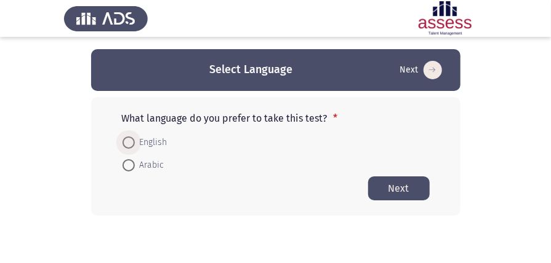
click at [125, 142] on span at bounding box center [128, 143] width 12 height 12
click at [125, 142] on input "English" at bounding box center [128, 143] width 12 height 12
radio input "true"
click at [394, 188] on button "Next" at bounding box center [399, 188] width 62 height 24
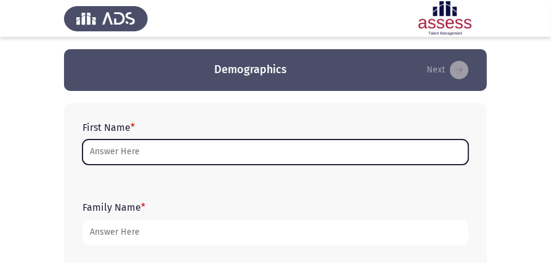
click at [110, 151] on input "First Name *" at bounding box center [275, 152] width 386 height 25
type input "L"
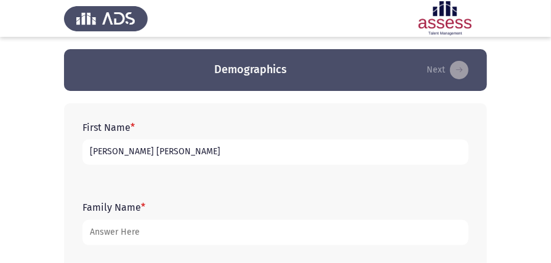
type input "[PERSON_NAME] [PERSON_NAME]"
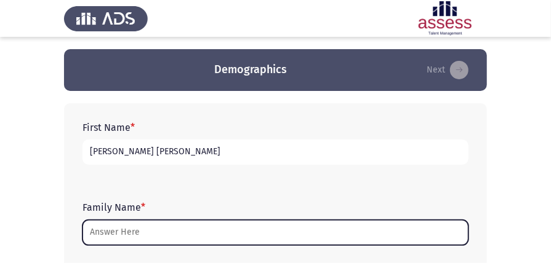
click at [110, 234] on input "Family Name *" at bounding box center [275, 232] width 386 height 25
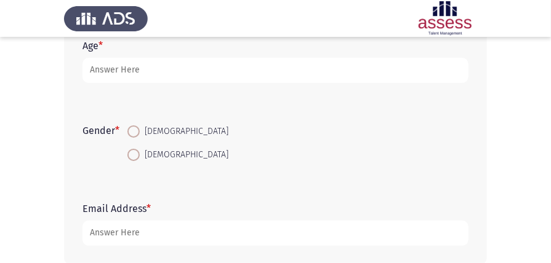
scroll to position [246, 0]
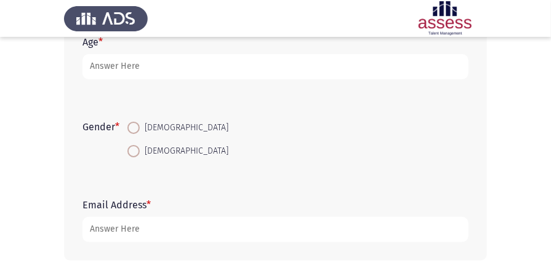
type input "3071222010346"
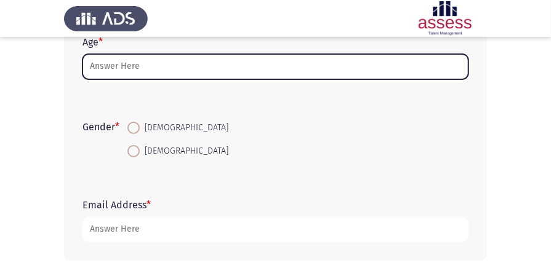
click at [132, 63] on input "Age *" at bounding box center [275, 66] width 386 height 25
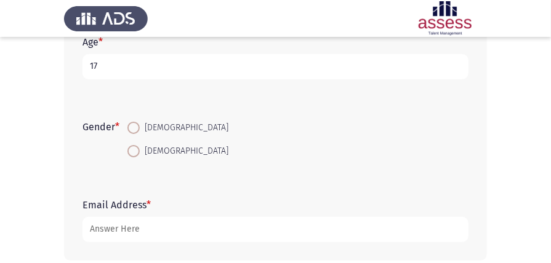
type input "17"
click at [140, 123] on span at bounding box center [133, 128] width 12 height 12
click at [140, 123] on input "[DEMOGRAPHIC_DATA]" at bounding box center [133, 128] width 12 height 12
radio input "true"
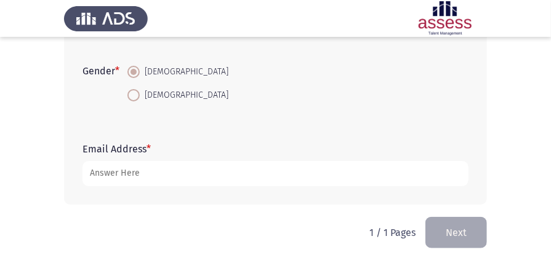
scroll to position [305, 0]
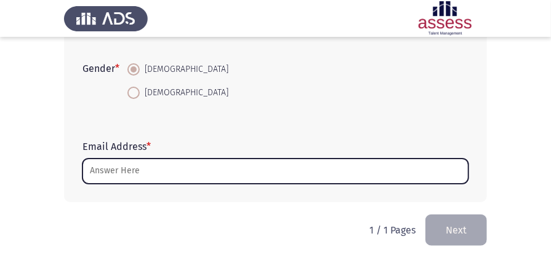
click at [139, 167] on input "Email Address *" at bounding box center [275, 171] width 386 height 25
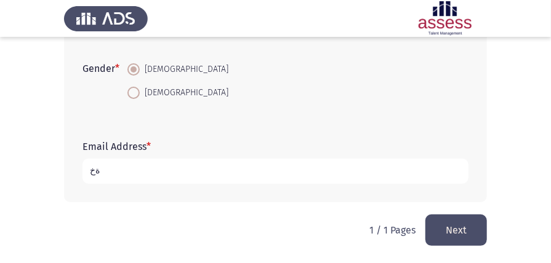
type input "خ"
type input "[EMAIL_ADDRESS]COM"
click at [460, 227] on button "Next" at bounding box center [456, 230] width 62 height 31
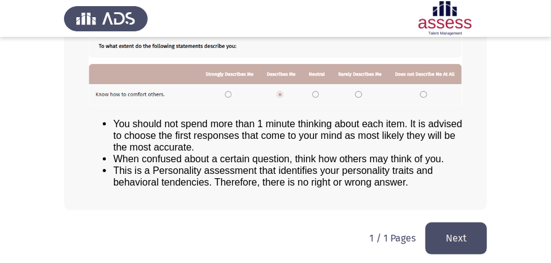
scroll to position [222, 0]
click at [466, 235] on button "Next" at bounding box center [456, 237] width 62 height 31
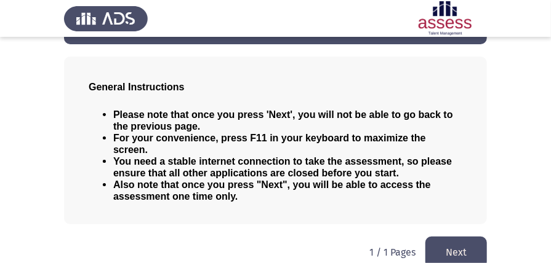
scroll to position [50, 0]
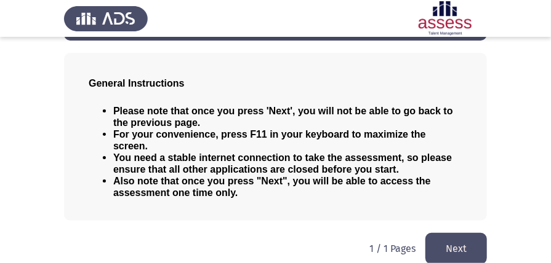
click at [458, 233] on button "Next" at bounding box center [456, 248] width 62 height 31
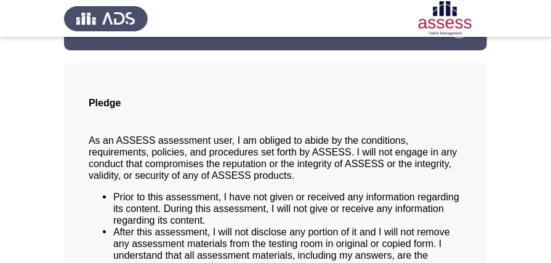
scroll to position [188, 0]
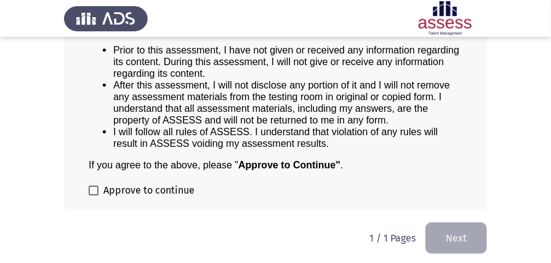
click at [90, 190] on span at bounding box center [94, 191] width 10 height 10
click at [93, 196] on input "Approve to continue" at bounding box center [93, 196] width 1 height 1
checkbox input "true"
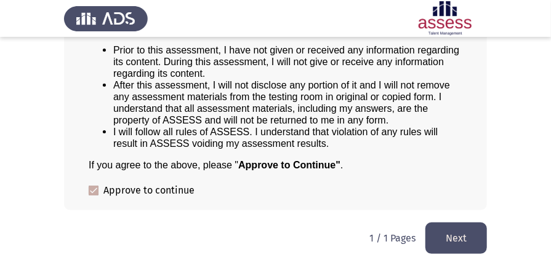
click at [461, 239] on button "Next" at bounding box center [456, 238] width 62 height 31
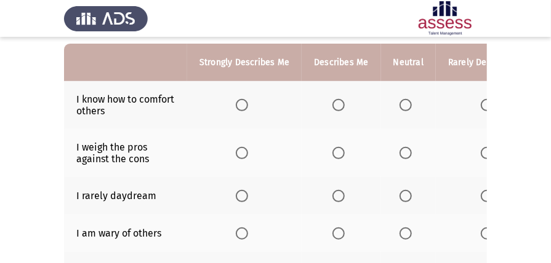
scroll to position [123, 0]
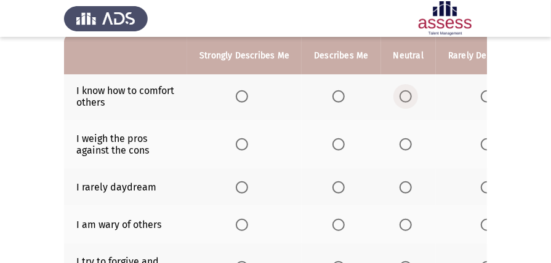
click at [404, 99] on span "Select an option" at bounding box center [405, 96] width 12 height 12
click at [404, 99] on input "Select an option" at bounding box center [405, 96] width 12 height 12
click at [334, 147] on span "Select an option" at bounding box center [338, 144] width 12 height 12
click at [334, 147] on input "Select an option" at bounding box center [338, 144] width 12 height 12
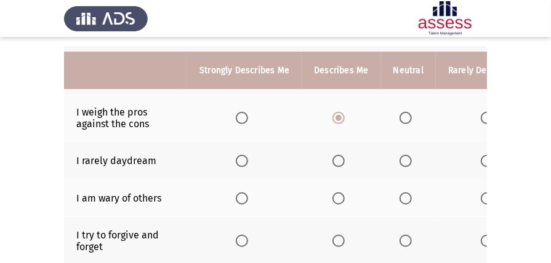
scroll to position [164, 0]
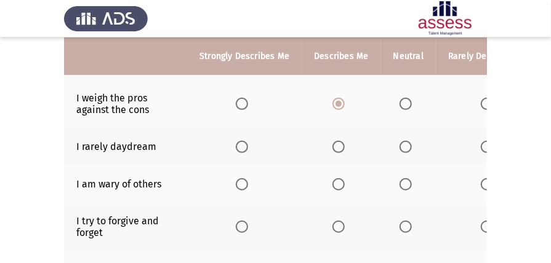
click at [246, 143] on span "Select an option" at bounding box center [242, 147] width 12 height 12
click at [246, 143] on input "Select an option" at bounding box center [242, 147] width 12 height 12
click at [407, 184] on span "Select an option" at bounding box center [405, 184] width 12 height 12
click at [407, 184] on input "Select an option" at bounding box center [405, 184] width 12 height 12
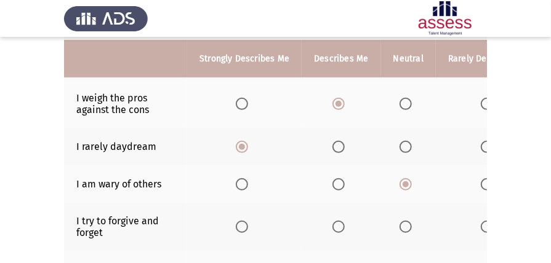
scroll to position [205, 0]
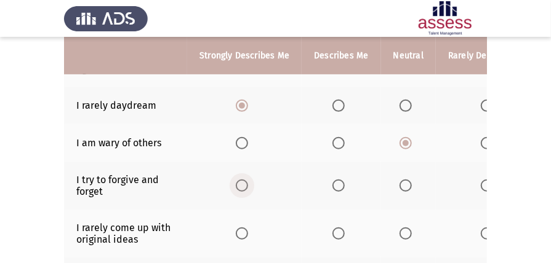
click at [239, 182] on span "Select an option" at bounding box center [242, 186] width 12 height 12
click at [239, 182] on input "Select an option" at bounding box center [242, 186] width 12 height 12
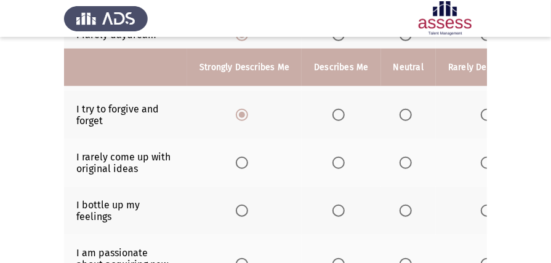
scroll to position [287, 0]
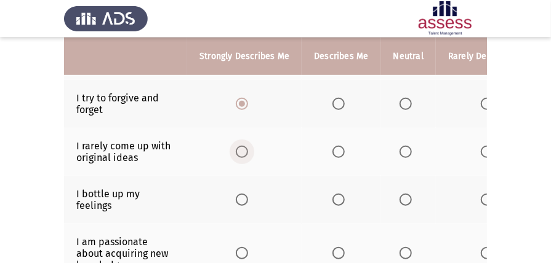
click at [239, 153] on span "Select an option" at bounding box center [242, 152] width 12 height 12
click at [239, 153] on input "Select an option" at bounding box center [242, 152] width 12 height 12
click at [332, 199] on span "Select an option" at bounding box center [338, 200] width 12 height 12
click at [332, 199] on input "Select an option" at bounding box center [338, 200] width 12 height 12
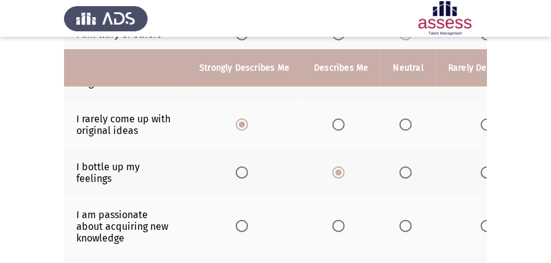
scroll to position [328, 0]
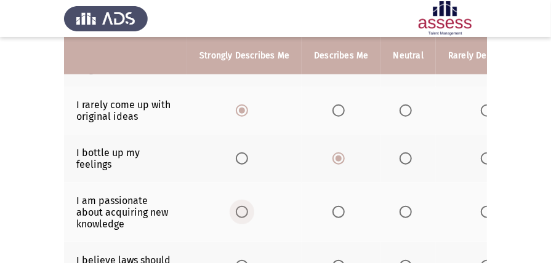
click at [236, 207] on span "Select an option" at bounding box center [242, 212] width 12 height 12
click at [236, 207] on input "Select an option" at bounding box center [242, 212] width 12 height 12
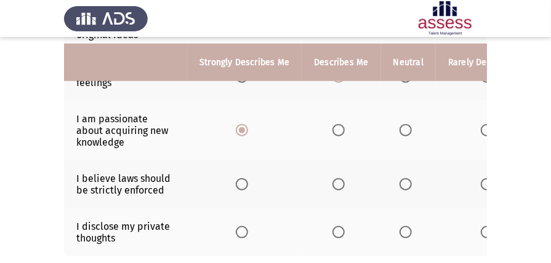
scroll to position [451, 0]
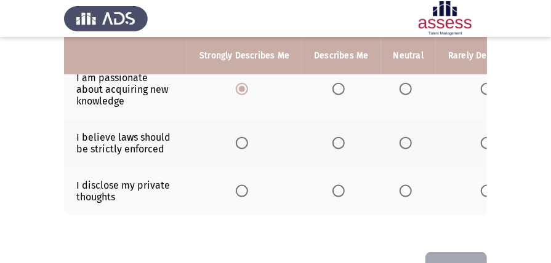
click at [337, 140] on span "Select an option" at bounding box center [338, 143] width 12 height 12
click at [337, 140] on input "Select an option" at bounding box center [338, 143] width 12 height 12
click at [241, 185] on span "Select an option" at bounding box center [242, 191] width 12 height 12
click at [241, 185] on input "Select an option" at bounding box center [242, 191] width 12 height 12
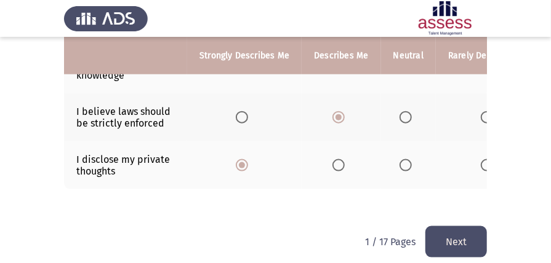
scroll to position [491, 0]
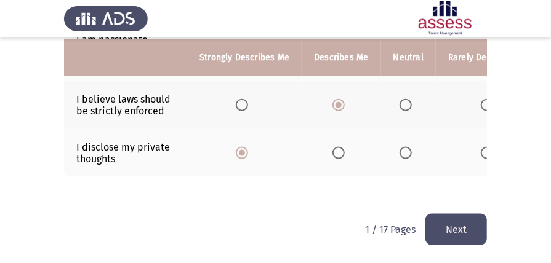
click at [460, 235] on button "Next" at bounding box center [456, 229] width 62 height 31
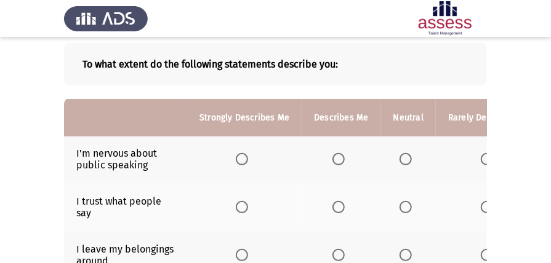
scroll to position [123, 0]
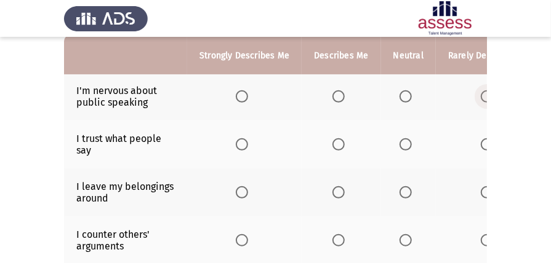
click at [482, 92] on span "Select an option" at bounding box center [487, 96] width 12 height 12
click at [482, 92] on input "Select an option" at bounding box center [487, 96] width 12 height 12
click at [482, 142] on span "Select an option" at bounding box center [487, 144] width 12 height 12
click at [482, 142] on input "Select an option" at bounding box center [487, 144] width 12 height 12
click at [243, 190] on span "Select an option" at bounding box center [242, 192] width 12 height 12
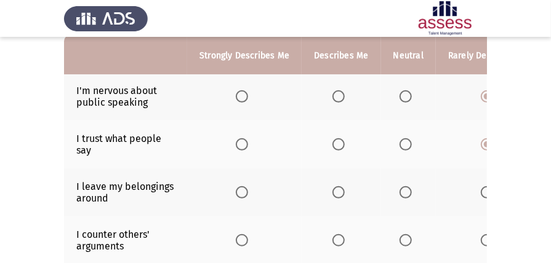
click at [243, 190] on input "Select an option" at bounding box center [242, 192] width 12 height 12
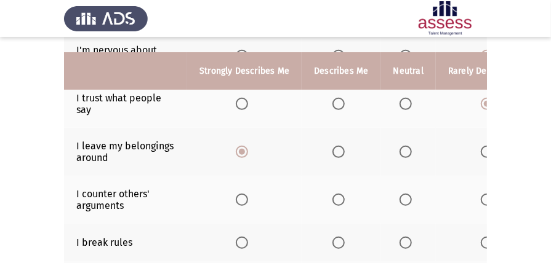
scroll to position [205, 0]
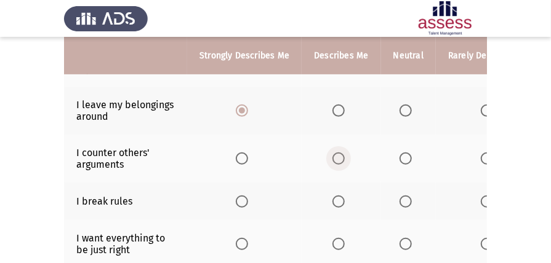
click at [340, 161] on span "Select an option" at bounding box center [338, 159] width 12 height 12
click at [340, 161] on input "Select an option" at bounding box center [338, 159] width 12 height 12
click at [402, 202] on span "Select an option" at bounding box center [405, 202] width 12 height 12
click at [402, 202] on input "Select an option" at bounding box center [405, 202] width 12 height 12
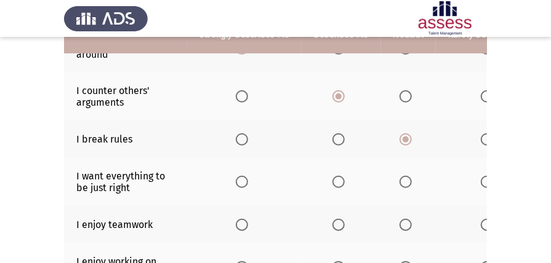
scroll to position [287, 0]
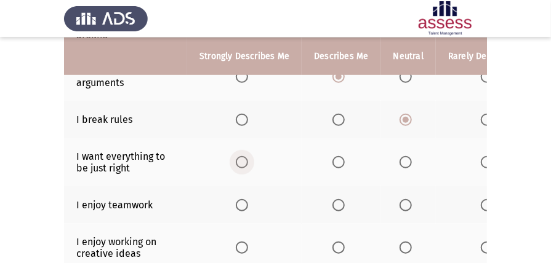
click at [238, 161] on span "Select an option" at bounding box center [242, 162] width 12 height 12
click at [238, 161] on input "Select an option" at bounding box center [242, 162] width 12 height 12
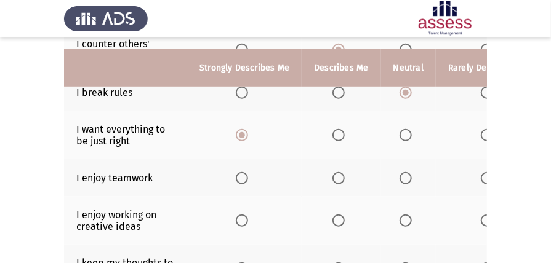
scroll to position [328, 0]
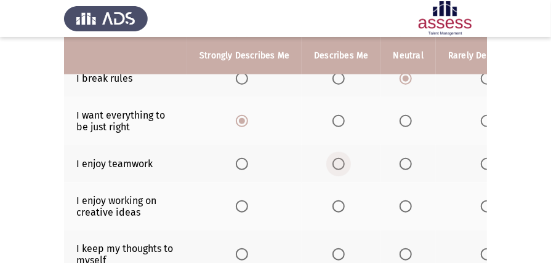
click at [338, 164] on span "Select an option" at bounding box center [338, 164] width 12 height 12
click at [338, 164] on input "Select an option" at bounding box center [338, 164] width 12 height 12
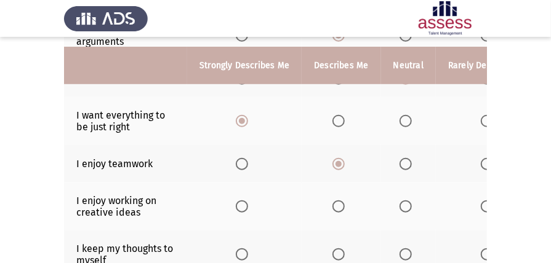
scroll to position [369, 0]
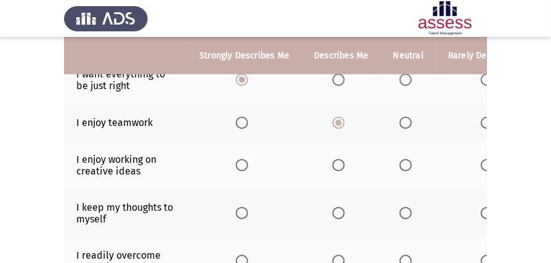
click at [238, 166] on span "Select an option" at bounding box center [242, 165] width 12 height 12
click at [238, 166] on input "Select an option" at bounding box center [242, 165] width 12 height 12
click at [337, 213] on span "Select an option" at bounding box center [338, 213] width 12 height 12
click at [337, 213] on input "Select an option" at bounding box center [338, 213] width 12 height 12
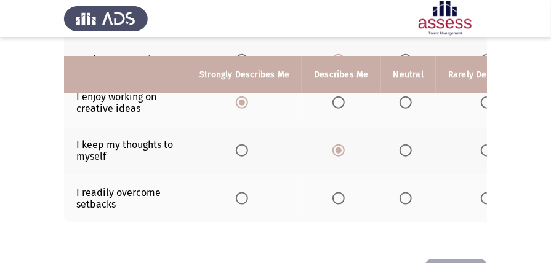
scroll to position [451, 0]
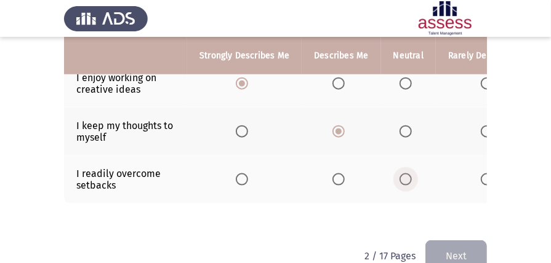
click at [402, 177] on span "Select an option" at bounding box center [405, 180] width 12 height 12
click at [402, 177] on input "Select an option" at bounding box center [405, 180] width 12 height 12
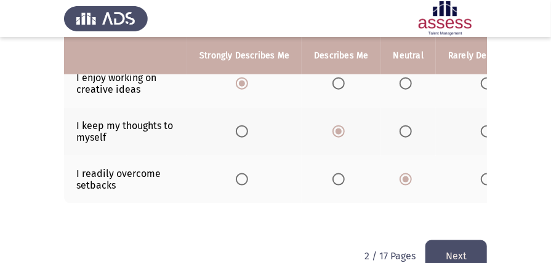
click at [449, 249] on button "Next" at bounding box center [456, 256] width 62 height 31
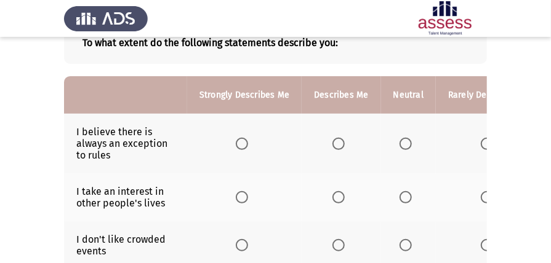
scroll to position [123, 0]
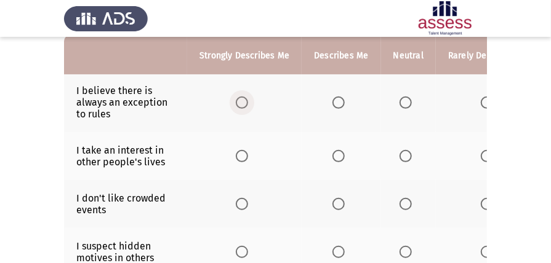
click at [237, 105] on span "Select an option" at bounding box center [242, 103] width 12 height 12
click at [237, 105] on input "Select an option" at bounding box center [242, 103] width 12 height 12
click at [337, 151] on span "Select an option" at bounding box center [338, 156] width 12 height 12
click at [337, 151] on input "Select an option" at bounding box center [338, 156] width 12 height 12
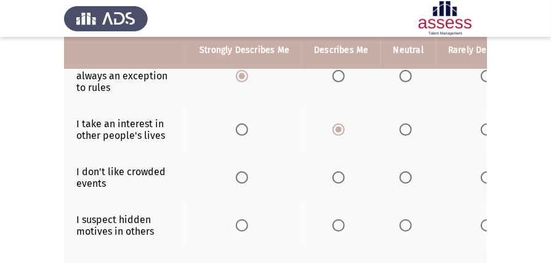
scroll to position [164, 0]
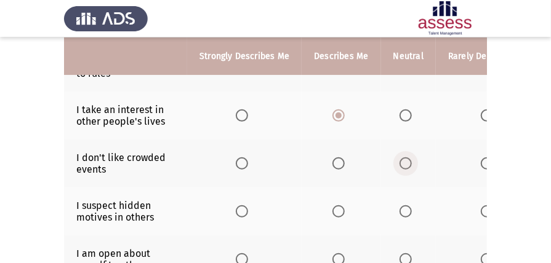
click at [401, 160] on span "Select an option" at bounding box center [405, 164] width 12 height 12
click at [401, 160] on input "Select an option" at bounding box center [405, 164] width 12 height 12
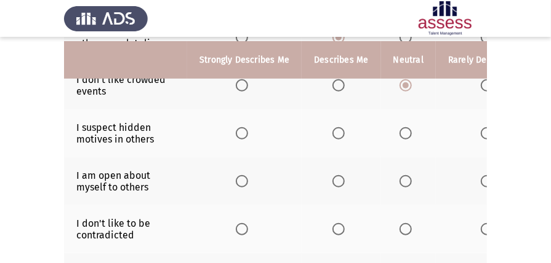
scroll to position [246, 0]
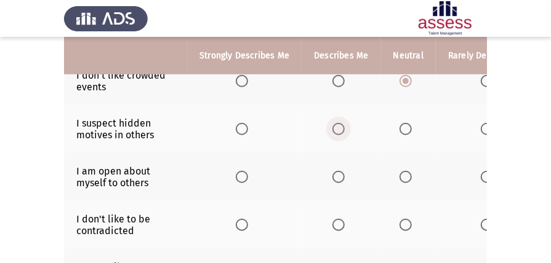
click at [335, 127] on span "Select an option" at bounding box center [338, 129] width 12 height 12
click at [335, 127] on input "Select an option" at bounding box center [338, 129] width 12 height 12
click at [405, 175] on span "Select an option" at bounding box center [405, 177] width 12 height 12
click at [405, 175] on input "Select an option" at bounding box center [405, 177] width 12 height 12
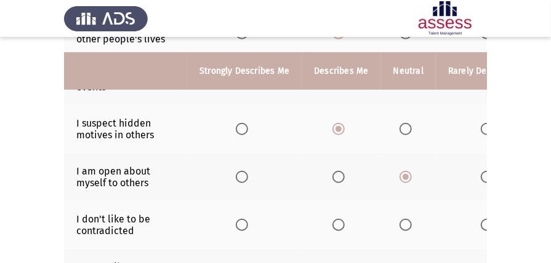
scroll to position [287, 0]
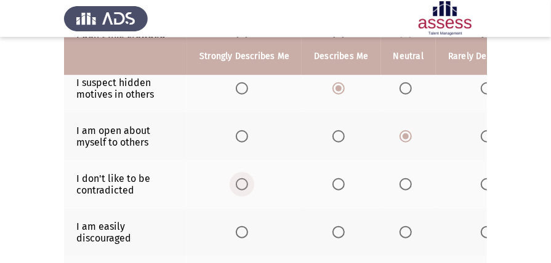
click at [242, 180] on span "Select an option" at bounding box center [242, 184] width 12 height 12
click at [242, 180] on input "Select an option" at bounding box center [242, 184] width 12 height 12
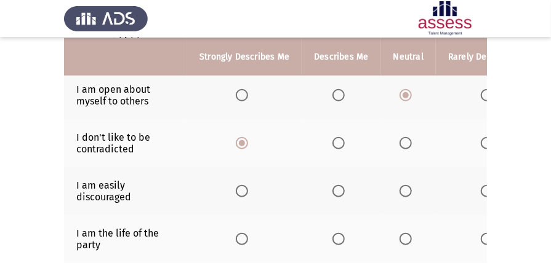
scroll to position [369, 0]
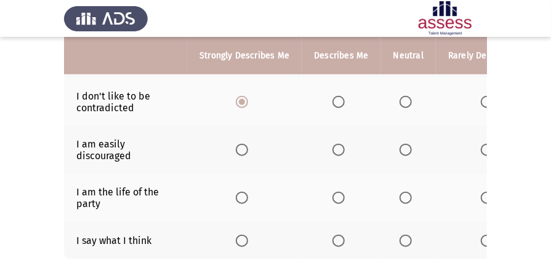
click at [333, 151] on span "Select an option" at bounding box center [338, 150] width 12 height 12
click at [333, 151] on input "Select an option" at bounding box center [338, 150] width 12 height 12
click at [485, 196] on span "Select an option" at bounding box center [487, 198] width 12 height 12
click at [485, 196] on input "Select an option" at bounding box center [487, 198] width 12 height 12
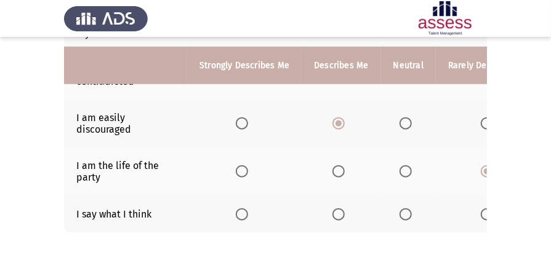
scroll to position [410, 0]
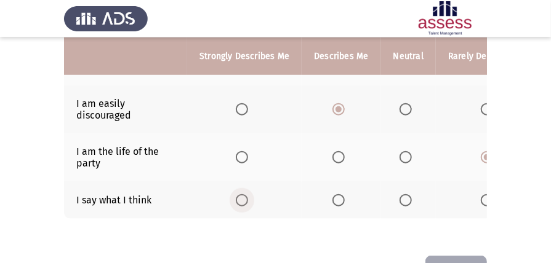
click at [245, 199] on span "Select an option" at bounding box center [242, 200] width 12 height 12
click at [245, 199] on input "Select an option" at bounding box center [242, 200] width 12 height 12
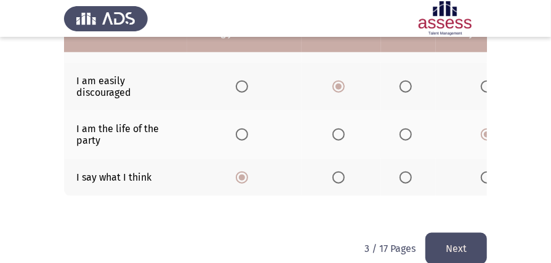
scroll to position [453, 0]
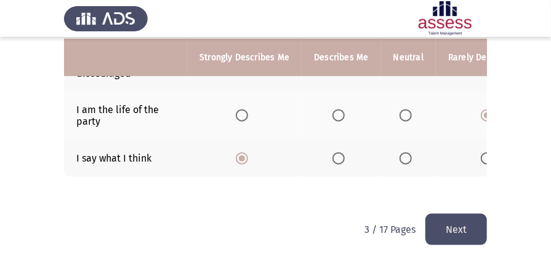
click at [445, 234] on button "Next" at bounding box center [456, 229] width 62 height 31
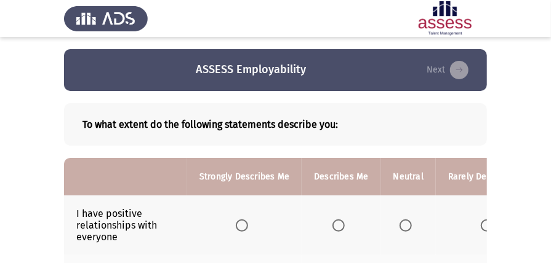
scroll to position [41, 0]
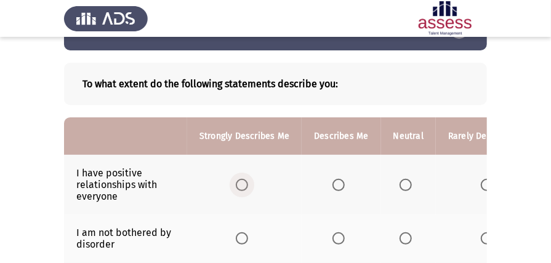
click at [236, 183] on span "Select an option" at bounding box center [242, 185] width 12 height 12
click at [236, 183] on input "Select an option" at bounding box center [242, 185] width 12 height 12
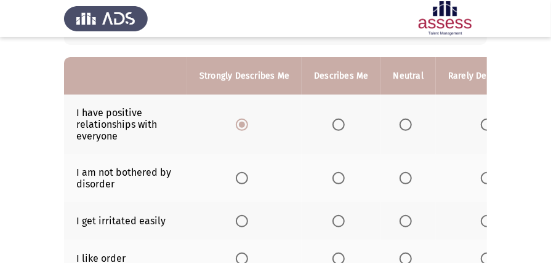
scroll to position [123, 0]
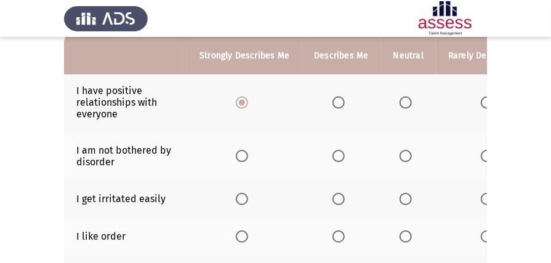
click at [245, 158] on span "Select an option" at bounding box center [242, 156] width 12 height 12
click at [245, 158] on input "Select an option" at bounding box center [242, 156] width 12 height 12
click at [242, 198] on span "Select an option" at bounding box center [242, 199] width 12 height 12
click at [242, 198] on input "Select an option" at bounding box center [242, 199] width 12 height 12
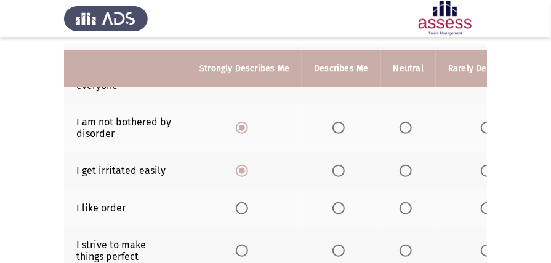
scroll to position [164, 0]
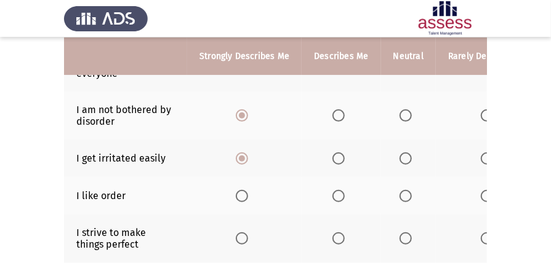
click at [242, 198] on span "Select an option" at bounding box center [242, 196] width 12 height 12
click at [242, 198] on input "Select an option" at bounding box center [242, 196] width 12 height 12
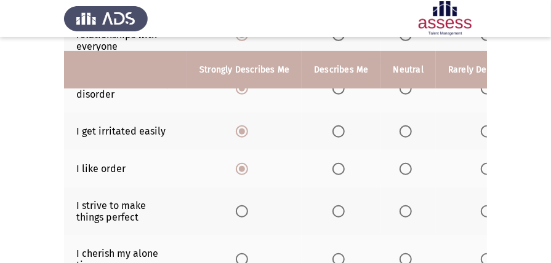
scroll to position [205, 0]
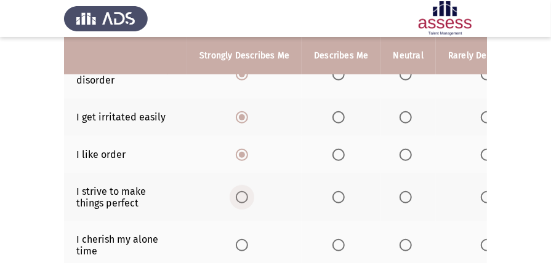
click at [241, 198] on span "Select an option" at bounding box center [242, 197] width 12 height 12
click at [241, 198] on input "Select an option" at bounding box center [242, 197] width 12 height 12
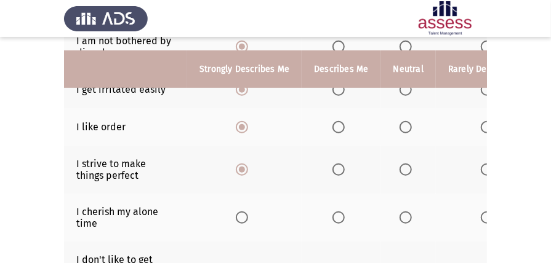
scroll to position [246, 0]
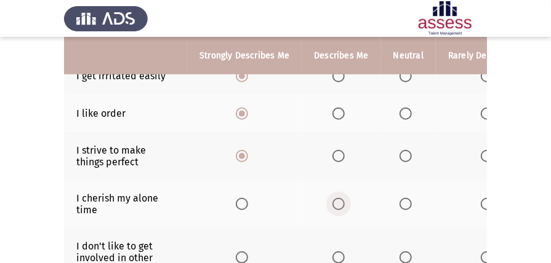
click at [334, 203] on span "Select an option" at bounding box center [338, 204] width 12 height 12
click at [334, 203] on input "Select an option" at bounding box center [338, 204] width 12 height 12
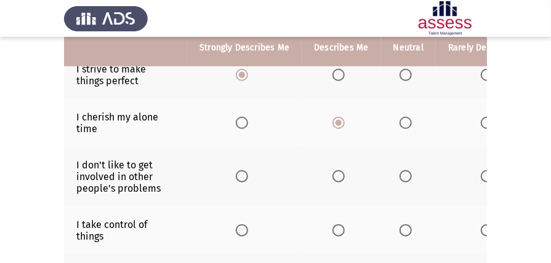
scroll to position [328, 0]
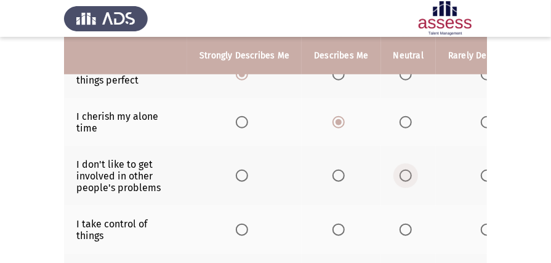
click at [402, 174] on span "Select an option" at bounding box center [405, 176] width 12 height 12
click at [402, 174] on input "Select an option" at bounding box center [405, 176] width 12 height 12
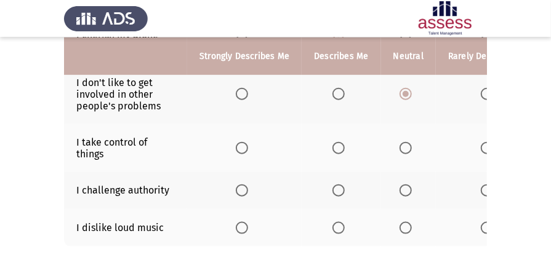
scroll to position [410, 0]
click at [239, 145] on span "Select an option" at bounding box center [242, 148] width 12 height 12
click at [239, 145] on input "Select an option" at bounding box center [242, 148] width 12 height 12
click at [406, 190] on span "Select an option" at bounding box center [405, 191] width 12 height 12
click at [406, 190] on input "Select an option" at bounding box center [405, 191] width 12 height 12
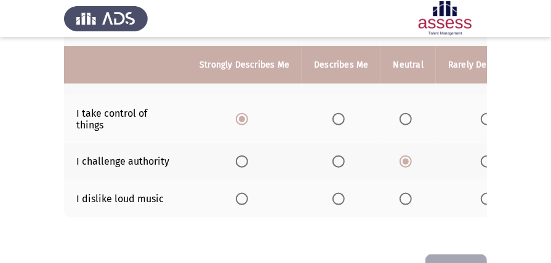
scroll to position [451, 0]
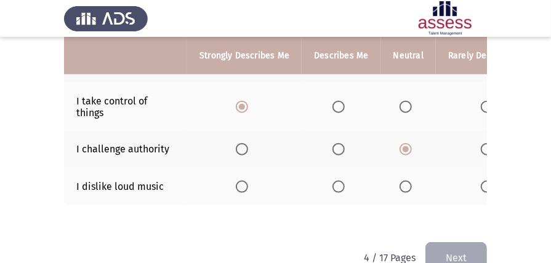
click at [340, 185] on span "Select an option" at bounding box center [338, 187] width 12 height 12
click at [340, 185] on input "Select an option" at bounding box center [338, 187] width 12 height 12
click at [449, 252] on button "Next" at bounding box center [456, 257] width 62 height 31
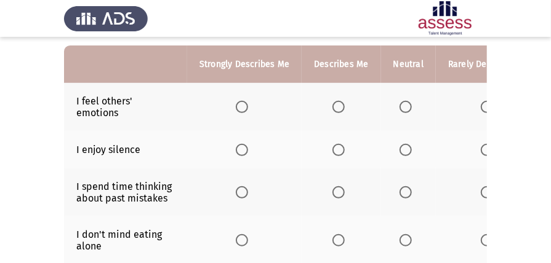
scroll to position [123, 0]
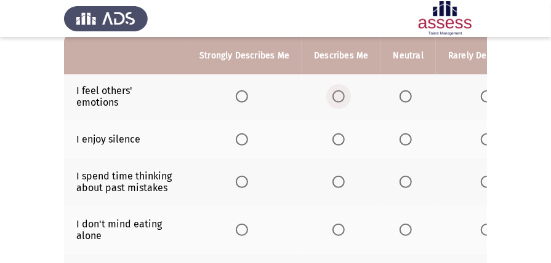
click at [337, 94] on span "Select an option" at bounding box center [338, 96] width 12 height 12
click at [337, 94] on input "Select an option" at bounding box center [338, 96] width 12 height 12
click at [238, 139] on span "Select an option" at bounding box center [242, 140] width 12 height 12
click at [238, 139] on input "Select an option" at bounding box center [242, 140] width 12 height 12
click at [401, 182] on span "Select an option" at bounding box center [405, 182] width 12 height 12
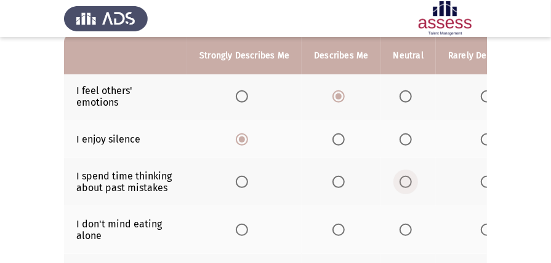
click at [401, 182] on input "Select an option" at bounding box center [405, 182] width 12 height 12
click at [245, 230] on span "Select an option" at bounding box center [242, 230] width 12 height 12
click at [245, 230] on input "Select an option" at bounding box center [242, 230] width 12 height 12
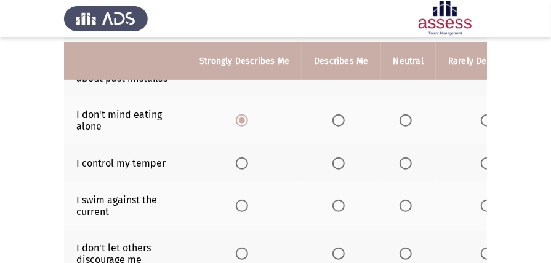
scroll to position [246, 0]
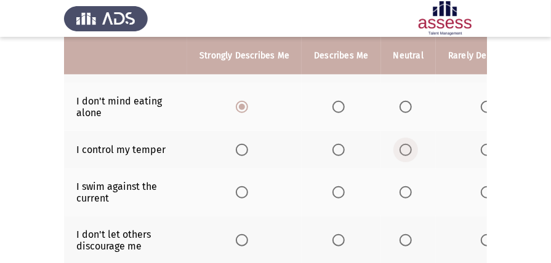
click at [406, 150] on span "Select an option" at bounding box center [405, 150] width 12 height 12
click at [406, 150] on input "Select an option" at bounding box center [405, 150] width 12 height 12
click at [244, 146] on span "Select an option" at bounding box center [242, 150] width 12 height 12
click at [244, 146] on input "Select an option" at bounding box center [242, 150] width 12 height 12
click at [239, 190] on span "Select an option" at bounding box center [242, 192] width 12 height 12
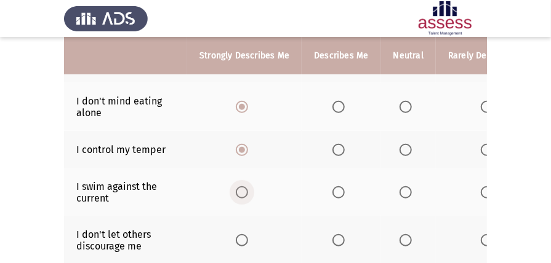
click at [239, 190] on input "Select an option" at bounding box center [242, 192] width 12 height 12
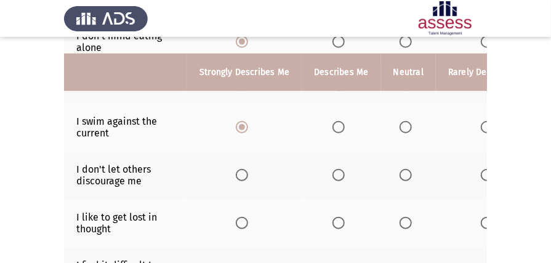
scroll to position [328, 0]
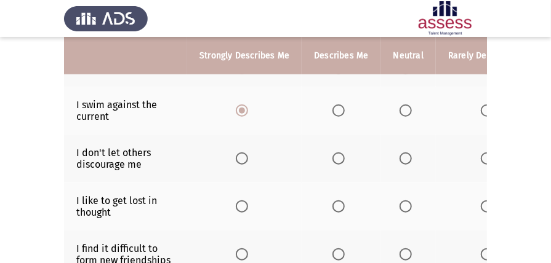
click at [333, 156] on span "Select an option" at bounding box center [338, 159] width 12 height 12
click at [333, 156] on input "Select an option" at bounding box center [338, 159] width 12 height 12
click at [238, 205] on span "Select an option" at bounding box center [242, 207] width 12 height 12
click at [238, 205] on input "Select an option" at bounding box center [242, 207] width 12 height 12
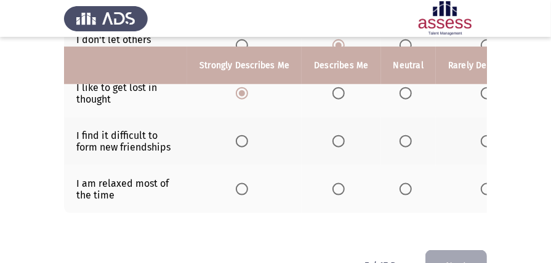
scroll to position [451, 0]
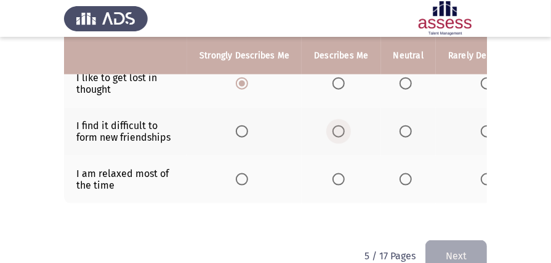
click at [339, 130] on span "Select an option" at bounding box center [338, 132] width 12 height 12
click at [339, 130] on input "Select an option" at bounding box center [338, 132] width 12 height 12
click at [400, 178] on span "Select an option" at bounding box center [405, 180] width 12 height 12
click at [400, 178] on input "Select an option" at bounding box center [405, 180] width 12 height 12
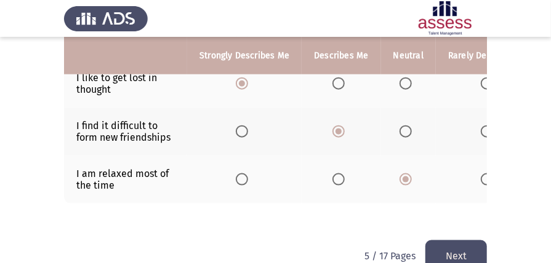
click at [466, 254] on button "Next" at bounding box center [456, 256] width 62 height 31
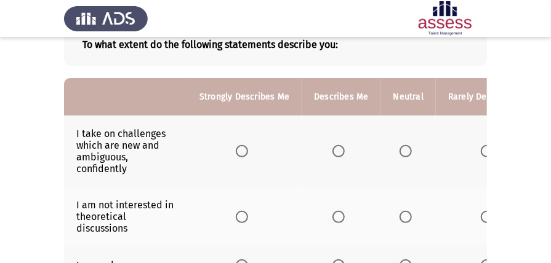
scroll to position [82, 0]
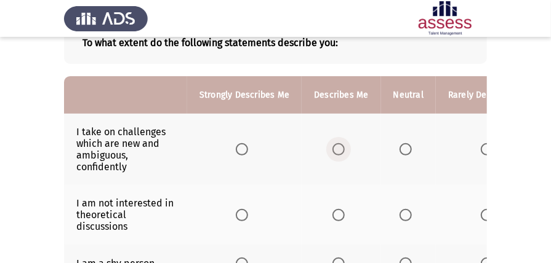
click at [335, 145] on span "Select an option" at bounding box center [338, 149] width 12 height 12
click at [335, 145] on input "Select an option" at bounding box center [338, 149] width 12 height 12
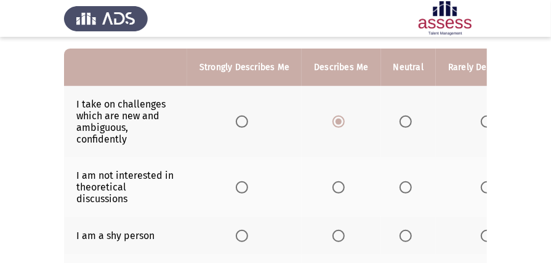
scroll to position [123, 0]
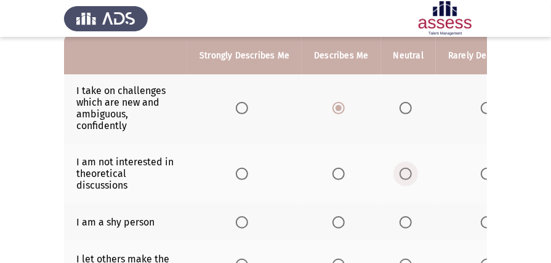
click at [401, 177] on span "Select an option" at bounding box center [405, 174] width 12 height 12
click at [401, 177] on input "Select an option" at bounding box center [405, 174] width 12 height 12
click at [238, 220] on span "Select an option" at bounding box center [242, 223] width 12 height 12
click at [238, 220] on input "Select an option" at bounding box center [242, 223] width 12 height 12
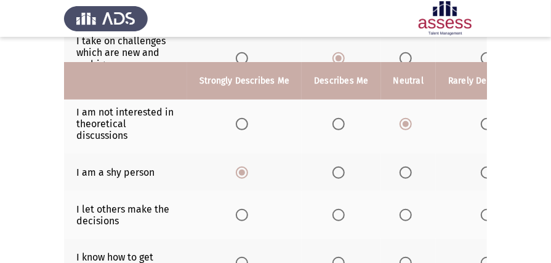
scroll to position [205, 0]
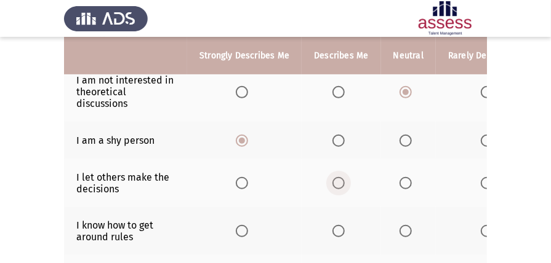
click at [338, 183] on span "Select an option" at bounding box center [338, 183] width 0 height 0
click at [336, 181] on input "Select an option" at bounding box center [338, 183] width 12 height 12
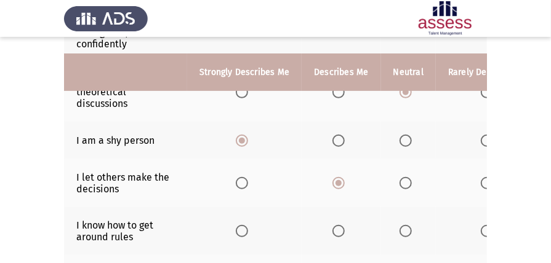
scroll to position [246, 0]
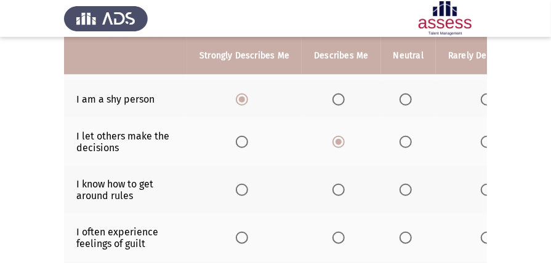
click at [245, 188] on span "Select an option" at bounding box center [242, 190] width 12 height 12
click at [245, 188] on input "Select an option" at bounding box center [242, 190] width 12 height 12
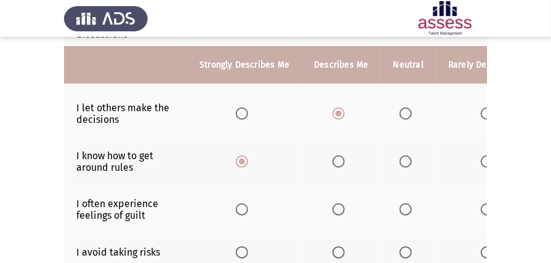
scroll to position [287, 0]
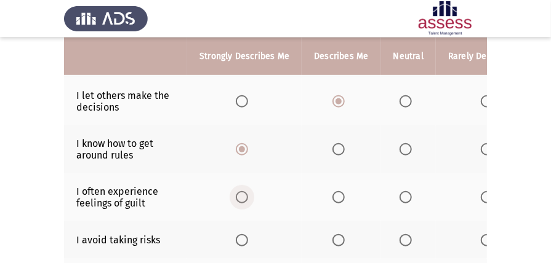
click at [240, 193] on span "Select an option" at bounding box center [242, 197] width 12 height 12
click at [240, 193] on input "Select an option" at bounding box center [242, 197] width 12 height 12
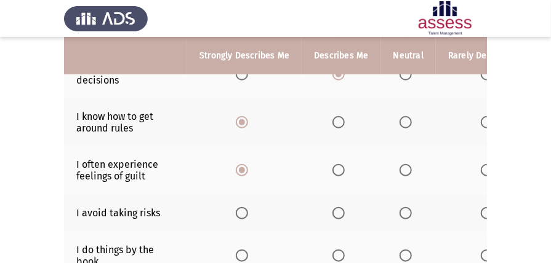
scroll to position [328, 0]
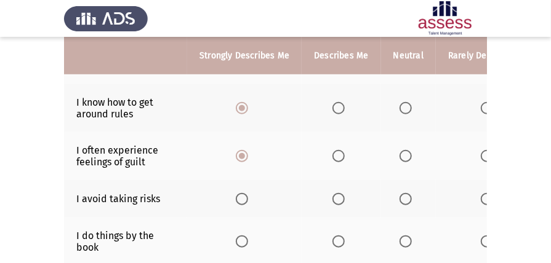
click at [341, 197] on span "Select an option" at bounding box center [338, 199] width 12 height 12
click at [341, 197] on input "Select an option" at bounding box center [338, 199] width 12 height 12
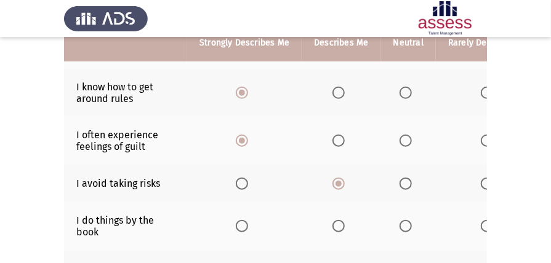
scroll to position [369, 0]
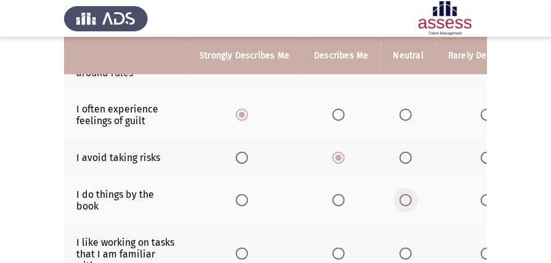
click at [402, 199] on span "Select an option" at bounding box center [405, 200] width 12 height 12
click at [402, 199] on input "Select an option" at bounding box center [405, 200] width 12 height 12
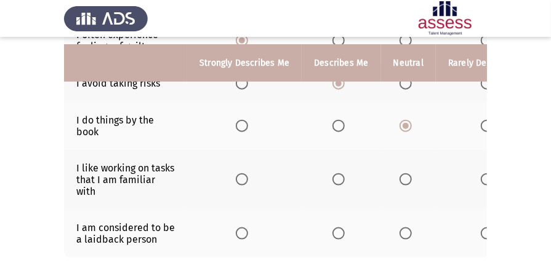
scroll to position [451, 0]
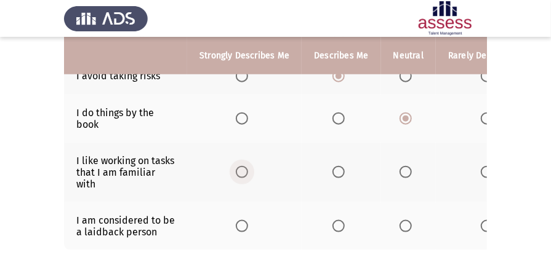
click at [239, 170] on span "Select an option" at bounding box center [242, 172] width 12 height 12
click at [239, 170] on input "Select an option" at bounding box center [242, 172] width 12 height 12
click at [401, 222] on span "Select an option" at bounding box center [405, 226] width 12 height 12
click at [401, 222] on input "Select an option" at bounding box center [405, 226] width 12 height 12
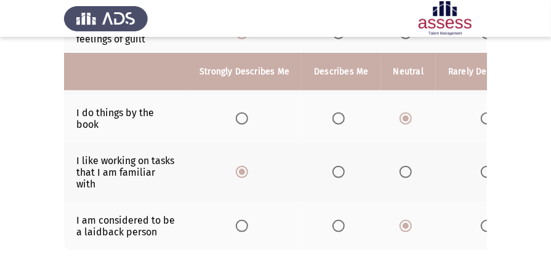
scroll to position [525, 0]
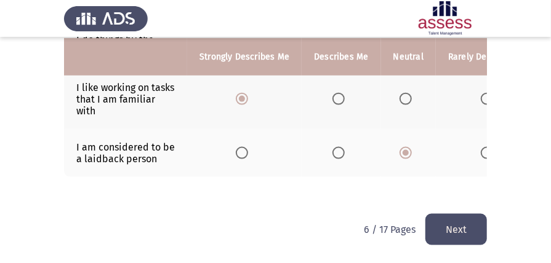
click at [442, 234] on button "Next" at bounding box center [456, 229] width 62 height 31
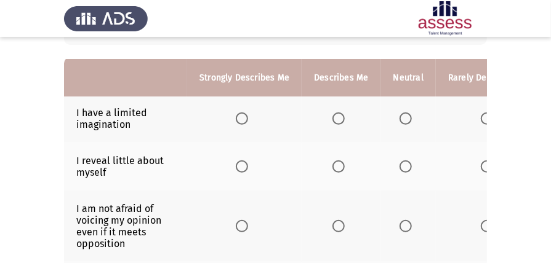
scroll to position [123, 0]
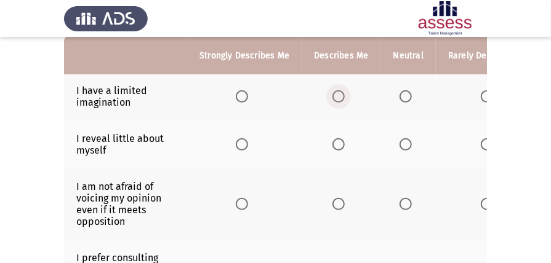
click at [338, 97] on span "Select an option" at bounding box center [338, 96] width 12 height 12
click at [338, 97] on input "Select an option" at bounding box center [338, 96] width 12 height 12
click at [409, 143] on label "Select an option" at bounding box center [407, 144] width 17 height 12
click at [409, 143] on input "Select an option" at bounding box center [405, 144] width 12 height 12
click at [236, 206] on span "Select an option" at bounding box center [242, 204] width 12 height 12
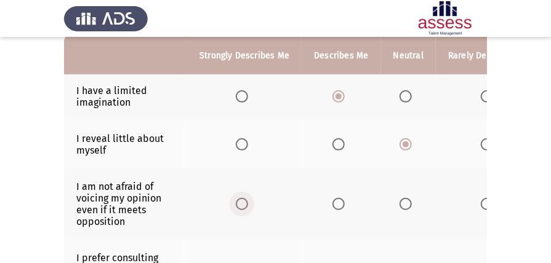
click at [236, 206] on input "Select an option" at bounding box center [242, 204] width 12 height 12
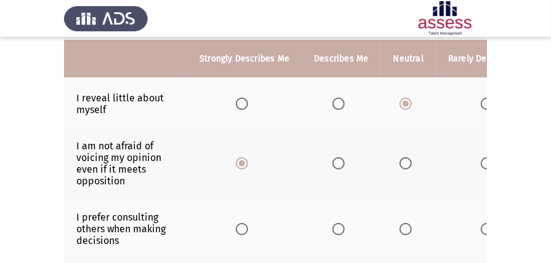
scroll to position [205, 0]
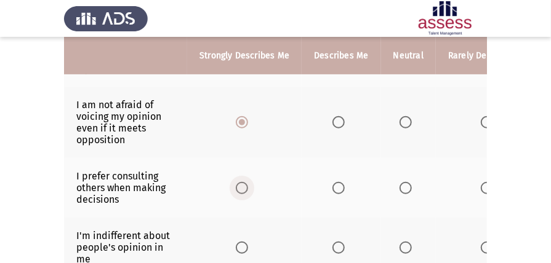
click at [244, 188] on span "Select an option" at bounding box center [242, 188] width 12 height 12
click at [244, 188] on input "Select an option" at bounding box center [242, 188] width 12 height 12
click at [399, 242] on span "Select an option" at bounding box center [405, 248] width 12 height 12
click at [399, 242] on input "Select an option" at bounding box center [405, 248] width 12 height 12
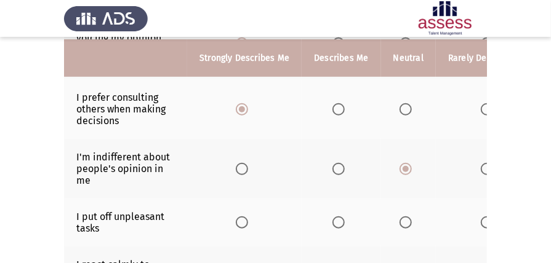
scroll to position [287, 0]
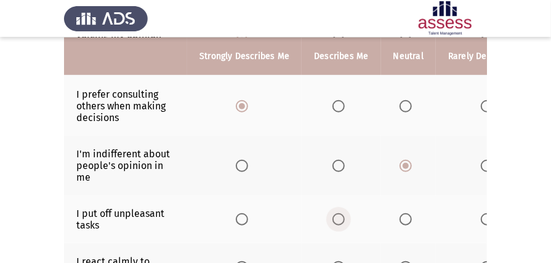
click at [343, 215] on label "Select an option" at bounding box center [340, 220] width 17 height 12
click at [343, 215] on input "Select an option" at bounding box center [338, 220] width 12 height 12
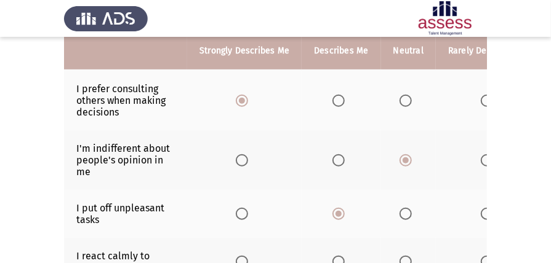
scroll to position [328, 0]
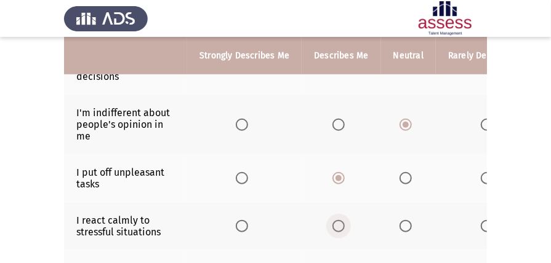
click at [337, 223] on span "Select an option" at bounding box center [338, 226] width 12 height 12
click at [337, 223] on input "Select an option" at bounding box center [338, 226] width 12 height 12
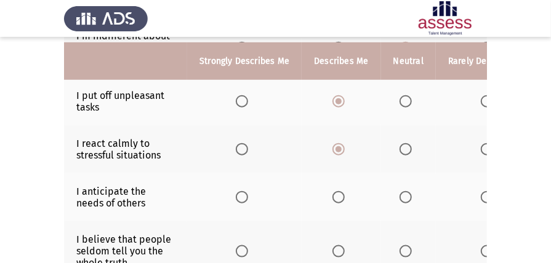
scroll to position [410, 0]
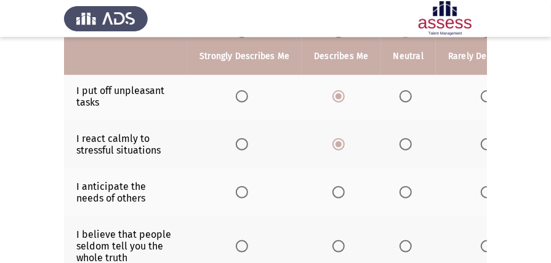
click at [403, 189] on span "Select an option" at bounding box center [405, 192] width 12 height 12
click at [403, 189] on input "Select an option" at bounding box center [405, 192] width 12 height 12
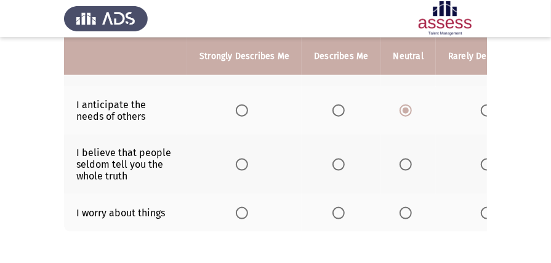
scroll to position [492, 0]
click at [238, 169] on th at bounding box center [244, 164] width 114 height 60
click at [241, 164] on span "Select an option" at bounding box center [242, 164] width 12 height 12
click at [241, 164] on input "Select an option" at bounding box center [242, 164] width 12 height 12
click at [338, 207] on span "Select an option" at bounding box center [338, 213] width 12 height 12
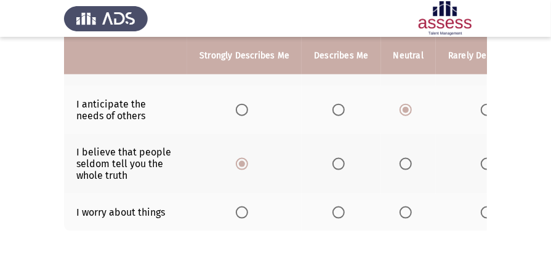
click at [338, 207] on input "Select an option" at bounding box center [338, 213] width 12 height 12
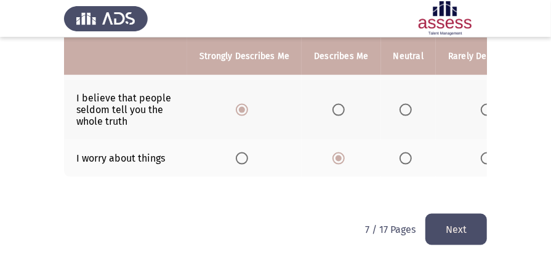
scroll to position [547, 0]
click at [479, 220] on button "Next" at bounding box center [456, 229] width 62 height 31
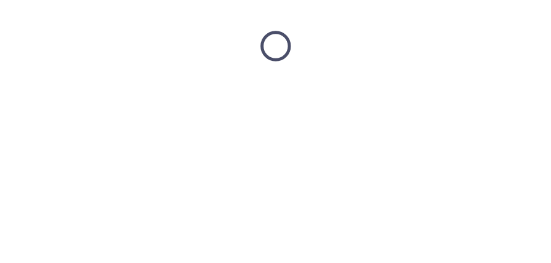
scroll to position [0, 0]
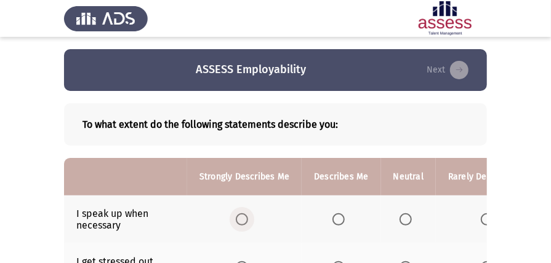
click at [244, 220] on span "Select an option" at bounding box center [242, 220] width 12 height 12
click at [244, 220] on input "Select an option" at bounding box center [242, 220] width 12 height 12
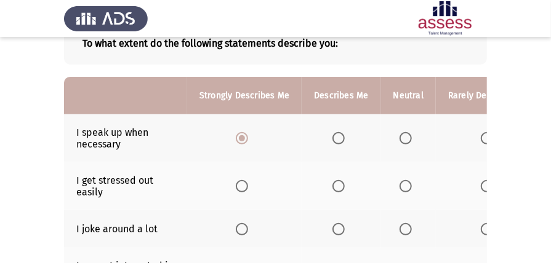
scroll to position [82, 0]
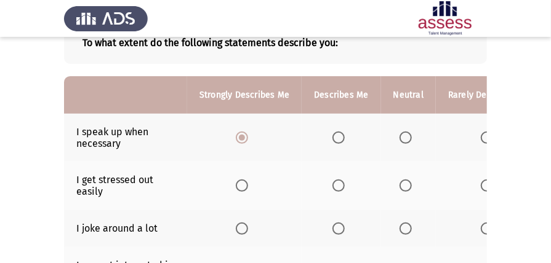
click at [336, 186] on span "Select an option" at bounding box center [338, 186] width 12 height 12
click at [336, 186] on input "Select an option" at bounding box center [338, 186] width 12 height 12
click at [399, 226] on span "Select an option" at bounding box center [405, 229] width 12 height 12
click at [399, 226] on input "Select an option" at bounding box center [405, 229] width 12 height 12
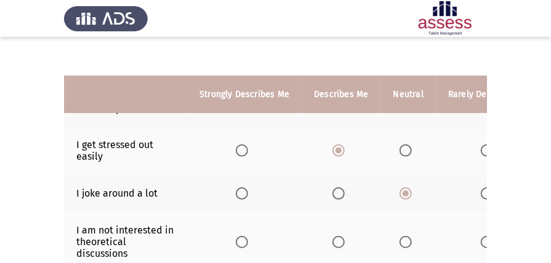
scroll to position [164, 0]
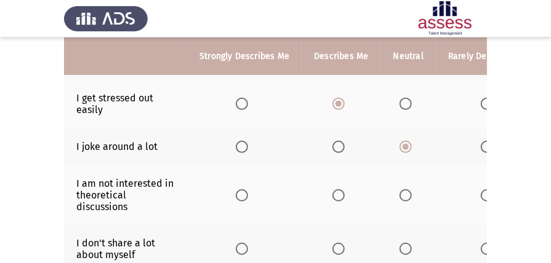
click at [336, 194] on span "Select an option" at bounding box center [338, 196] width 12 height 12
click at [336, 194] on input "Select an option" at bounding box center [338, 196] width 12 height 12
click at [337, 245] on span "Select an option" at bounding box center [338, 249] width 12 height 12
click at [337, 245] on input "Select an option" at bounding box center [338, 249] width 12 height 12
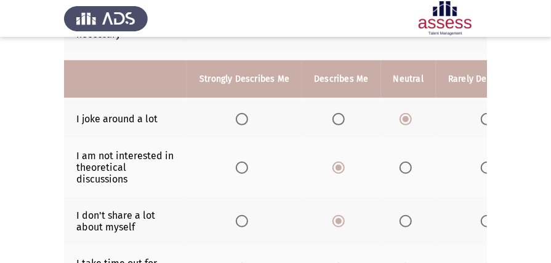
scroll to position [246, 0]
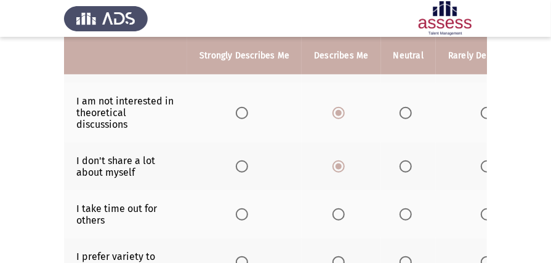
click at [338, 211] on span "Select an option" at bounding box center [338, 215] width 12 height 12
click at [338, 211] on input "Select an option" at bounding box center [338, 215] width 12 height 12
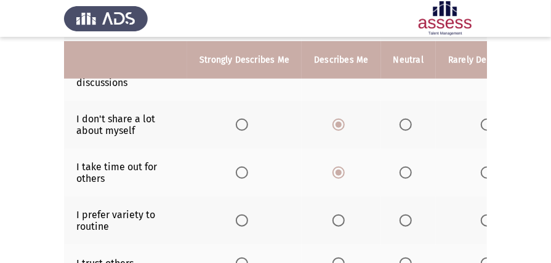
scroll to position [287, 0]
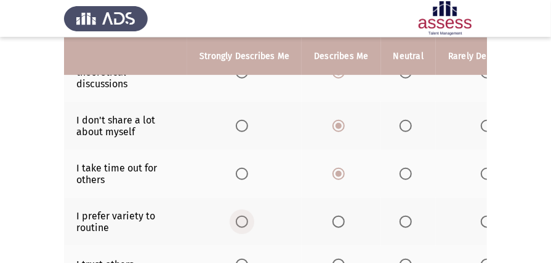
click at [239, 216] on span "Select an option" at bounding box center [242, 222] width 12 height 12
click at [239, 216] on input "Select an option" at bounding box center [242, 222] width 12 height 12
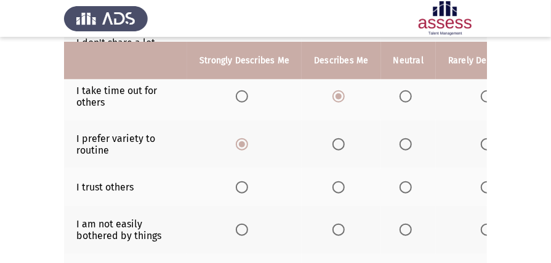
scroll to position [369, 0]
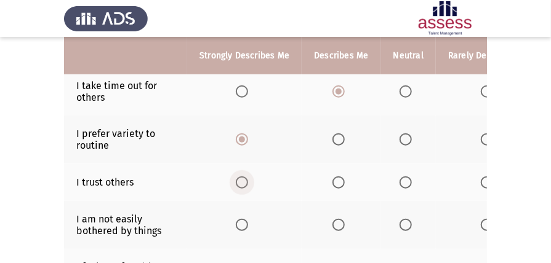
click at [242, 177] on span "Select an option" at bounding box center [242, 183] width 12 height 12
click at [242, 177] on input "Select an option" at bounding box center [242, 183] width 12 height 12
click at [335, 224] on span "Select an option" at bounding box center [338, 225] width 12 height 12
click at [335, 224] on input "Select an option" at bounding box center [338, 225] width 12 height 12
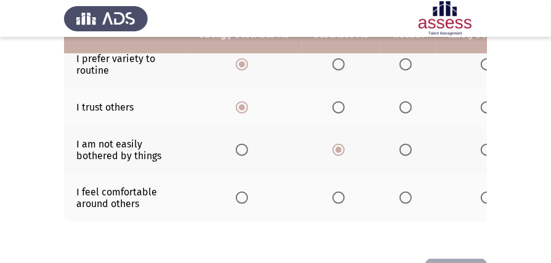
scroll to position [451, 0]
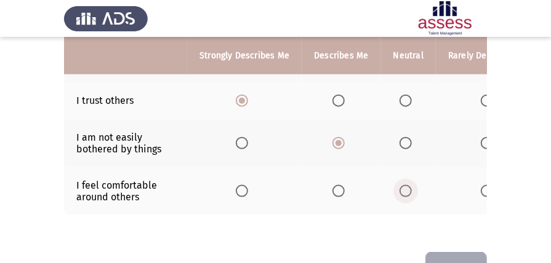
click at [401, 186] on span "Select an option" at bounding box center [405, 191] width 12 height 12
click at [401, 186] on input "Select an option" at bounding box center [405, 191] width 12 height 12
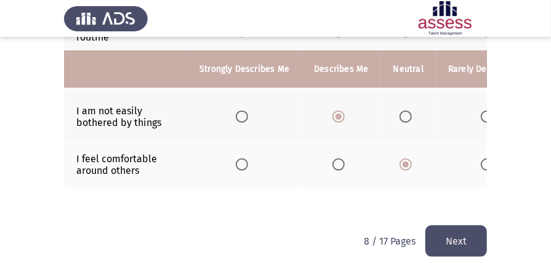
scroll to position [491, 0]
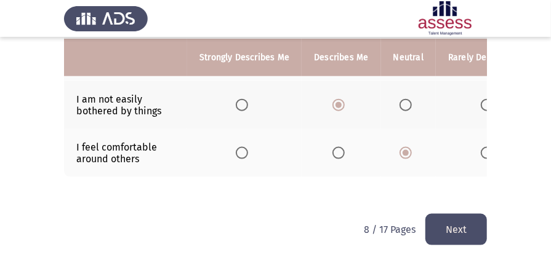
click at [474, 230] on button "Next" at bounding box center [456, 229] width 62 height 31
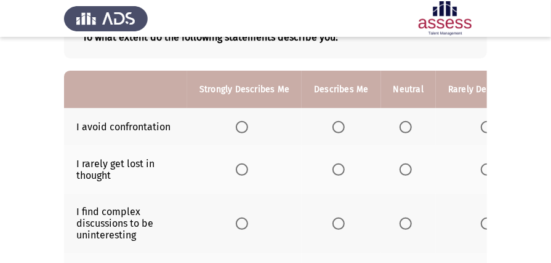
scroll to position [123, 0]
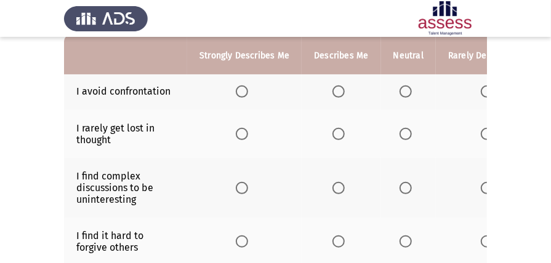
click at [240, 87] on span "Select an option" at bounding box center [242, 92] width 12 height 12
click at [240, 87] on input "Select an option" at bounding box center [242, 92] width 12 height 12
click at [335, 132] on span "Select an option" at bounding box center [338, 134] width 12 height 12
click at [335, 132] on input "Select an option" at bounding box center [338, 134] width 12 height 12
click at [242, 188] on span "Select an option" at bounding box center [242, 188] width 0 height 0
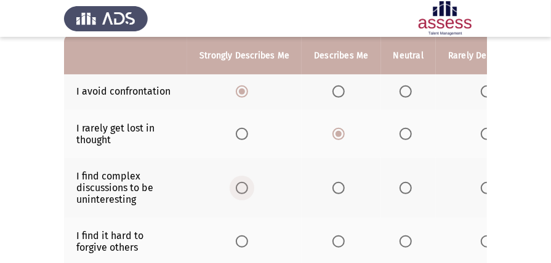
click at [241, 187] on input "Select an option" at bounding box center [242, 188] width 12 height 12
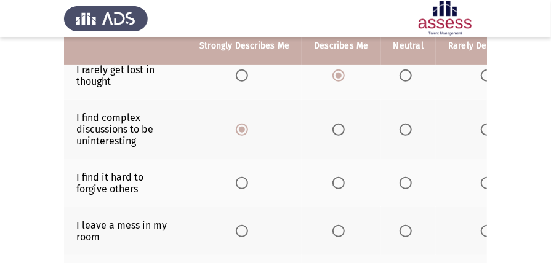
scroll to position [205, 0]
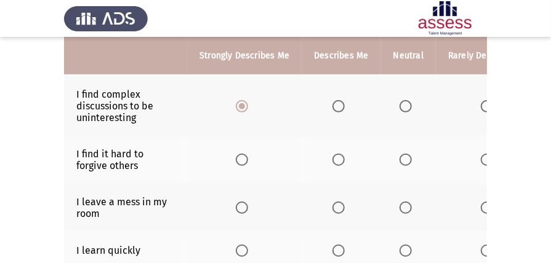
click at [337, 155] on span "Select an option" at bounding box center [338, 160] width 12 height 12
click at [337, 155] on input "Select an option" at bounding box center [338, 160] width 12 height 12
click at [401, 207] on span "Select an option" at bounding box center [405, 208] width 12 height 12
click at [401, 207] on input "Select an option" at bounding box center [405, 208] width 12 height 12
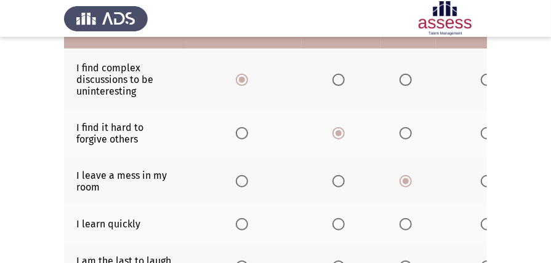
scroll to position [246, 0]
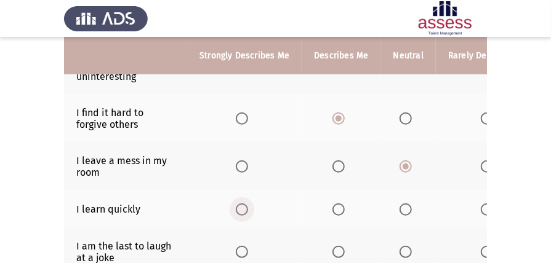
click at [242, 206] on span "Select an option" at bounding box center [242, 210] width 12 height 12
click at [242, 206] on input "Select an option" at bounding box center [242, 210] width 12 height 12
click at [339, 206] on span "Select an option" at bounding box center [338, 210] width 12 height 12
click at [339, 206] on input "Select an option" at bounding box center [338, 210] width 12 height 12
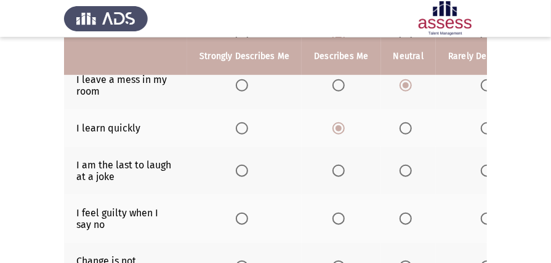
scroll to position [328, 0]
click at [242, 165] on span "Select an option" at bounding box center [242, 170] width 12 height 12
click at [242, 165] on input "Select an option" at bounding box center [242, 170] width 12 height 12
click at [332, 215] on span "Select an option" at bounding box center [338, 218] width 12 height 12
click at [332, 215] on input "Select an option" at bounding box center [338, 218] width 12 height 12
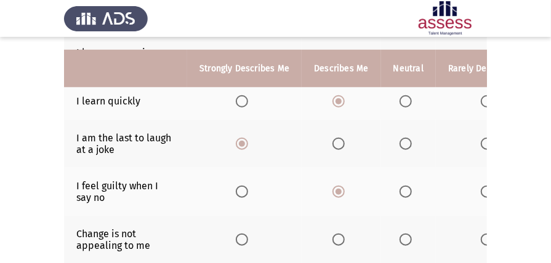
scroll to position [369, 0]
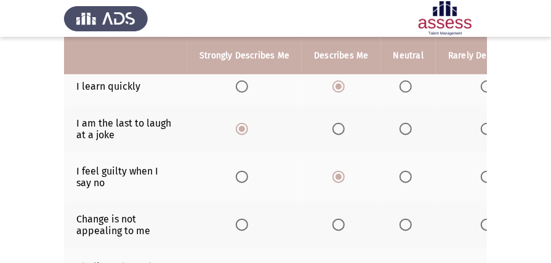
click at [236, 225] on span "Select an option" at bounding box center [242, 225] width 12 height 12
click at [236, 225] on input "Select an option" at bounding box center [242, 225] width 12 height 12
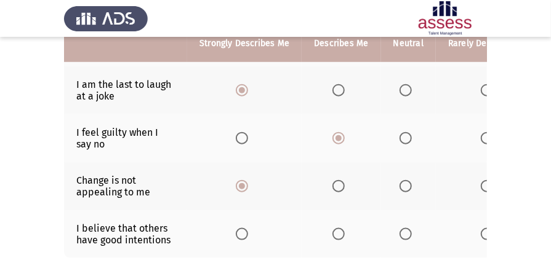
scroll to position [410, 0]
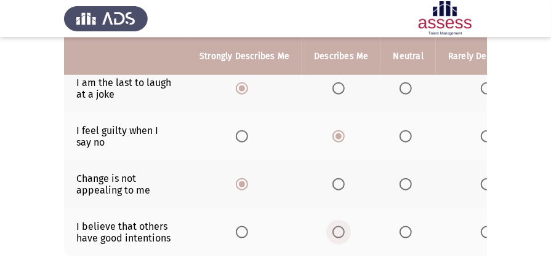
click at [338, 228] on span "Select an option" at bounding box center [338, 232] width 12 height 12
click at [338, 228] on input "Select an option" at bounding box center [338, 232] width 12 height 12
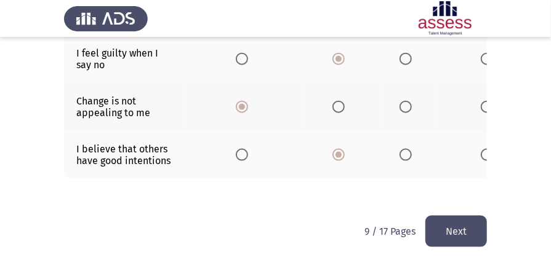
scroll to position [491, 0]
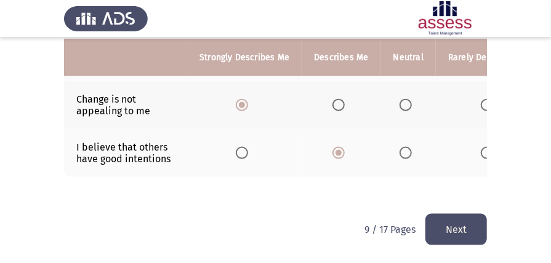
click at [433, 223] on button "Next" at bounding box center [456, 229] width 62 height 31
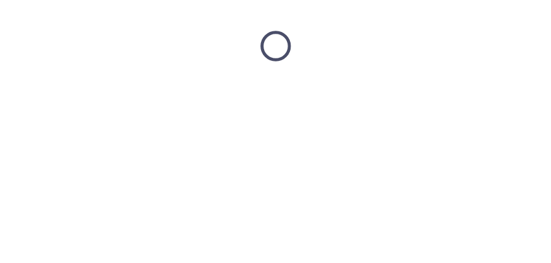
scroll to position [0, 0]
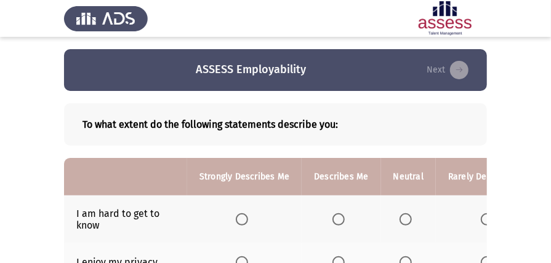
click at [236, 220] on span "Select an option" at bounding box center [242, 220] width 12 height 12
click at [236, 220] on input "Select an option" at bounding box center [242, 220] width 12 height 12
click at [402, 215] on span "Select an option" at bounding box center [405, 220] width 12 height 12
click at [402, 215] on input "Select an option" at bounding box center [405, 220] width 12 height 12
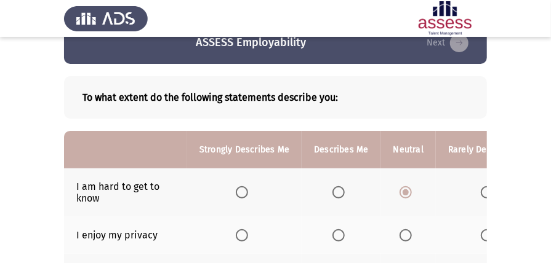
scroll to position [41, 0]
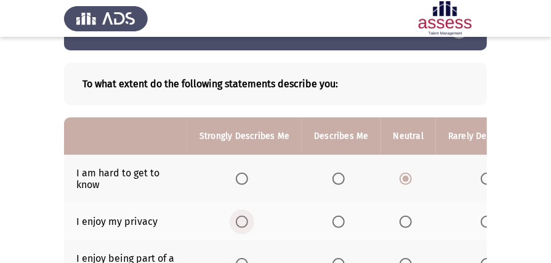
click at [245, 220] on span "Select an option" at bounding box center [242, 222] width 12 height 12
click at [245, 220] on input "Select an option" at bounding box center [242, 222] width 12 height 12
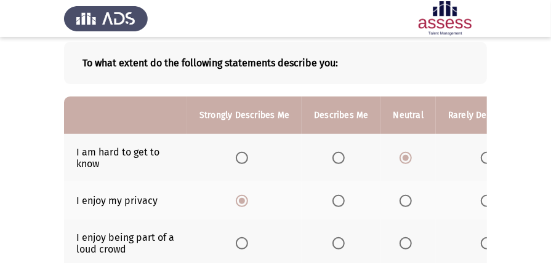
scroll to position [82, 0]
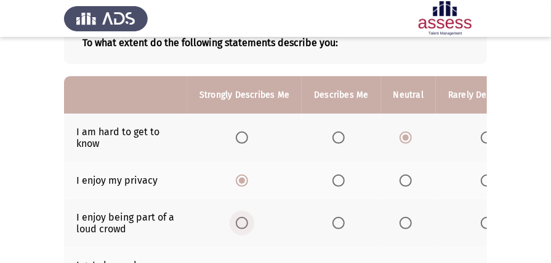
click at [239, 224] on span "Select an option" at bounding box center [242, 223] width 12 height 12
click at [239, 224] on input "Select an option" at bounding box center [242, 223] width 12 height 12
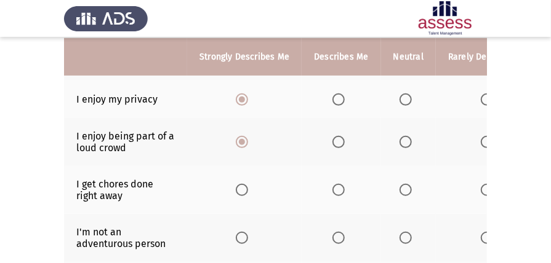
scroll to position [164, 0]
click at [242, 189] on span "Select an option" at bounding box center [242, 189] width 12 height 12
click at [242, 189] on input "Select an option" at bounding box center [242, 189] width 12 height 12
click at [247, 231] on span "Select an option" at bounding box center [242, 237] width 12 height 12
click at [247, 231] on input "Select an option" at bounding box center [242, 237] width 12 height 12
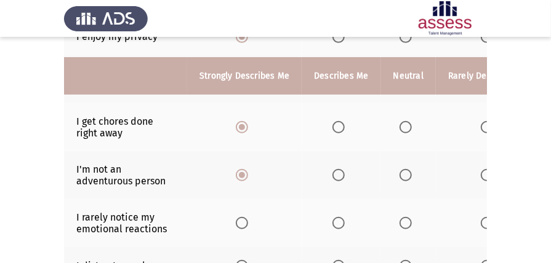
scroll to position [246, 0]
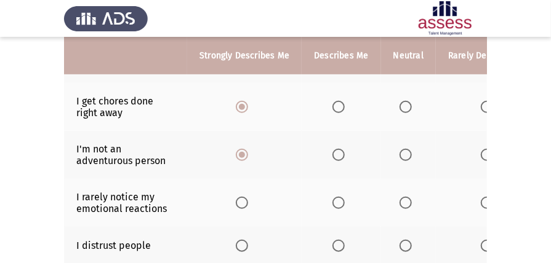
click at [244, 203] on span "Select an option" at bounding box center [242, 203] width 12 height 12
click at [244, 203] on input "Select an option" at bounding box center [242, 203] width 12 height 12
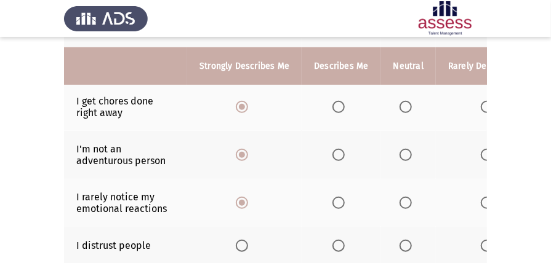
scroll to position [287, 0]
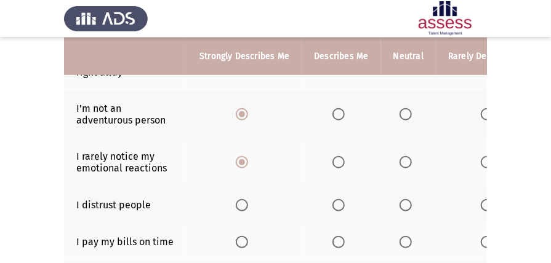
click at [404, 199] on span "Select an option" at bounding box center [405, 205] width 12 height 12
click at [404, 199] on input "Select an option" at bounding box center [405, 205] width 12 height 12
click at [337, 237] on span "Select an option" at bounding box center [338, 242] width 12 height 12
click at [337, 237] on input "Select an option" at bounding box center [338, 242] width 12 height 12
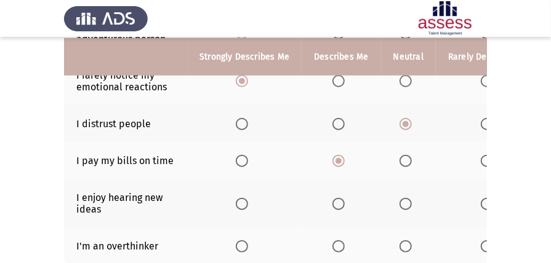
scroll to position [369, 0]
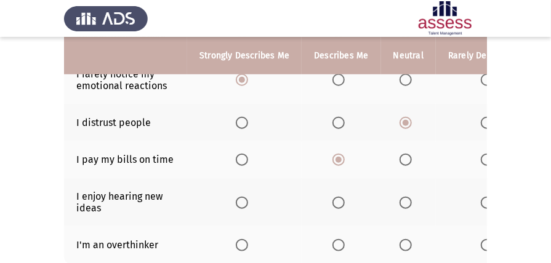
click at [239, 201] on span "Select an option" at bounding box center [242, 203] width 12 height 12
click at [239, 201] on input "Select an option" at bounding box center [242, 203] width 12 height 12
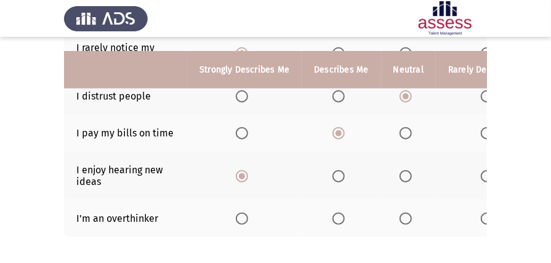
scroll to position [410, 0]
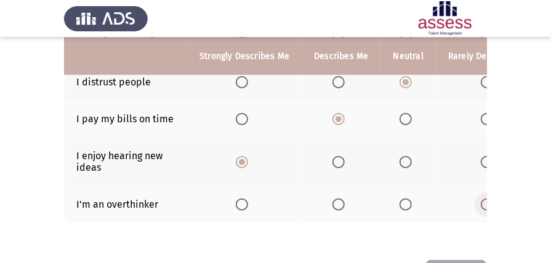
click at [481, 202] on span "Select an option" at bounding box center [487, 205] width 12 height 12
click at [481, 202] on input "Select an option" at bounding box center [487, 205] width 12 height 12
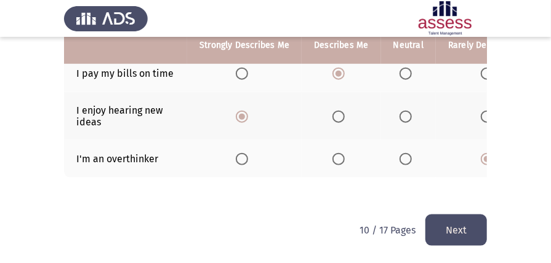
scroll to position [458, 0]
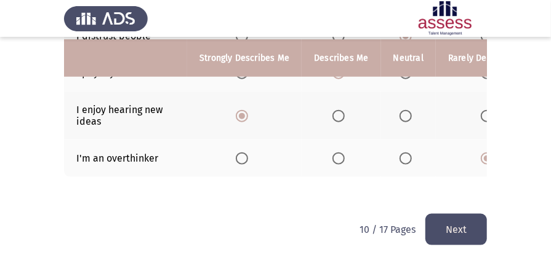
click at [461, 222] on button "Next" at bounding box center [456, 229] width 62 height 31
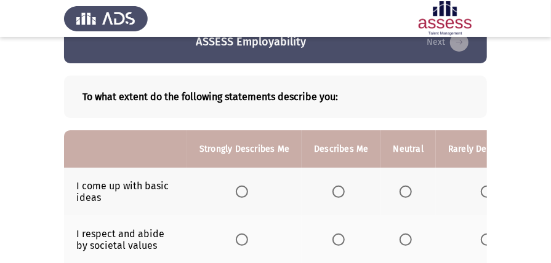
scroll to position [41, 0]
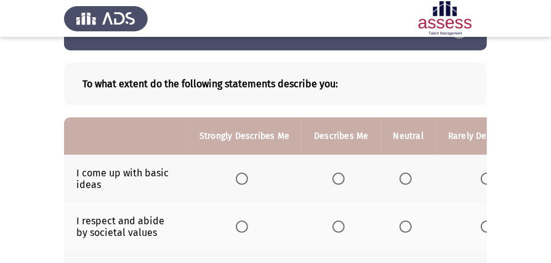
click at [242, 180] on span "Select an option" at bounding box center [242, 179] width 12 height 12
click at [242, 180] on input "Select an option" at bounding box center [242, 179] width 12 height 12
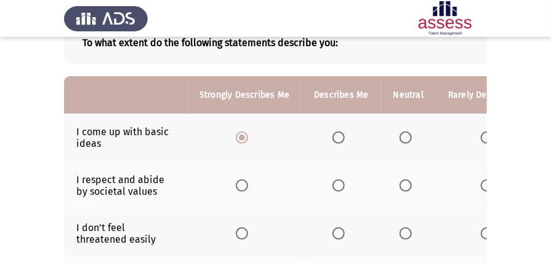
click at [234, 182] on th at bounding box center [244, 186] width 114 height 48
click at [239, 182] on span "Select an option" at bounding box center [242, 186] width 12 height 12
click at [239, 182] on input "Select an option" at bounding box center [242, 186] width 12 height 12
click at [340, 230] on span "Select an option" at bounding box center [338, 234] width 12 height 12
click at [340, 230] on input "Select an option" at bounding box center [338, 234] width 12 height 12
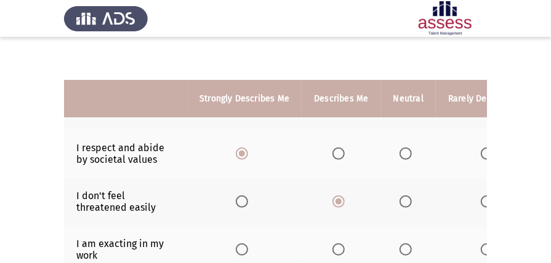
scroll to position [164, 0]
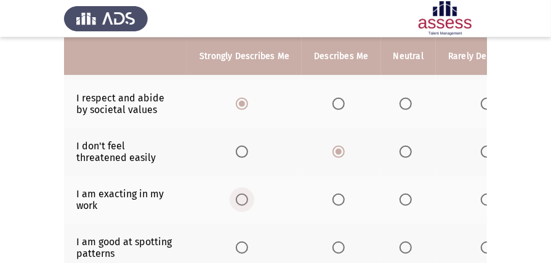
click at [242, 201] on span "Select an option" at bounding box center [242, 200] width 12 height 12
click at [242, 201] on input "Select an option" at bounding box center [242, 200] width 12 height 12
click at [239, 244] on span "Select an option" at bounding box center [242, 248] width 12 height 12
click at [239, 244] on input "Select an option" at bounding box center [242, 248] width 12 height 12
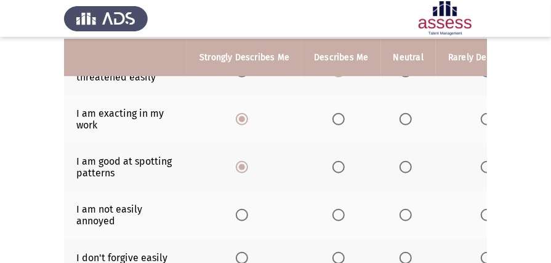
scroll to position [246, 0]
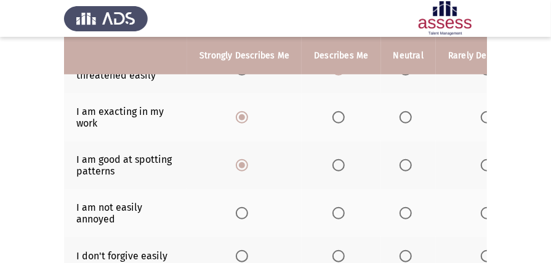
click at [341, 214] on span "Select an option" at bounding box center [338, 213] width 12 height 12
click at [341, 214] on input "Select an option" at bounding box center [338, 213] width 12 height 12
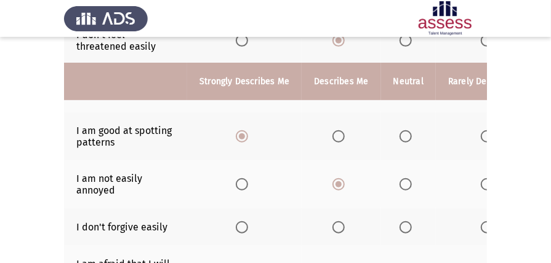
scroll to position [328, 0]
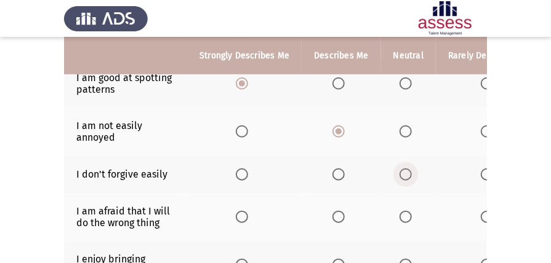
click at [404, 171] on span "Select an option" at bounding box center [405, 175] width 12 height 12
click at [404, 171] on input "Select an option" at bounding box center [405, 175] width 12 height 12
click at [240, 214] on span "Select an option" at bounding box center [242, 217] width 12 height 12
click at [240, 214] on input "Select an option" at bounding box center [242, 217] width 12 height 12
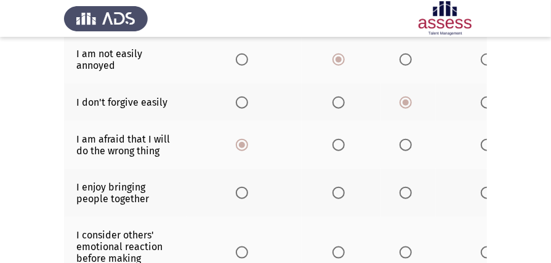
scroll to position [410, 0]
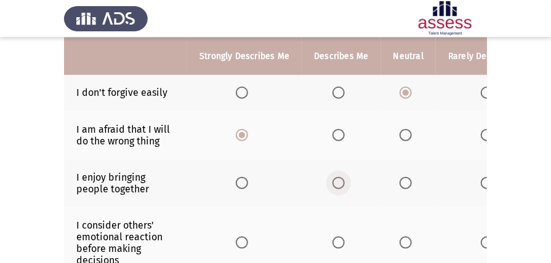
click at [338, 181] on span "Select an option" at bounding box center [338, 183] width 12 height 12
click at [338, 181] on input "Select an option" at bounding box center [338, 183] width 12 height 12
click at [231, 236] on th at bounding box center [244, 242] width 114 height 71
click at [239, 237] on span "Select an option" at bounding box center [242, 243] width 12 height 12
click at [239, 237] on input "Select an option" at bounding box center [242, 243] width 12 height 12
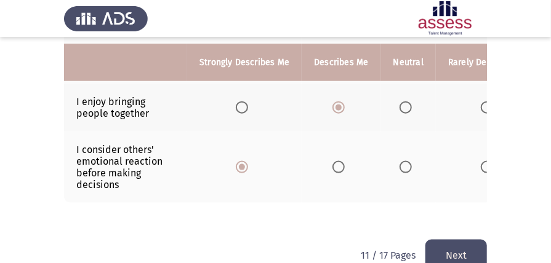
scroll to position [492, 0]
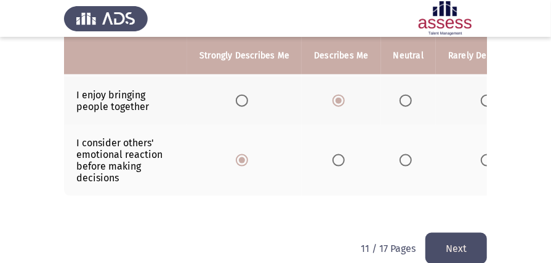
click at [466, 249] on button "Next" at bounding box center [456, 248] width 62 height 31
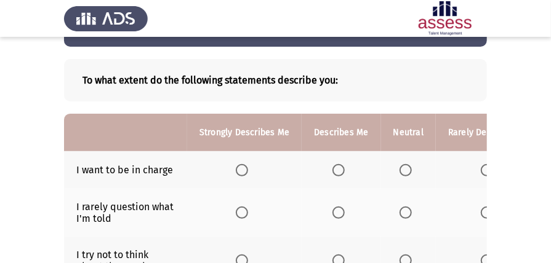
scroll to position [82, 0]
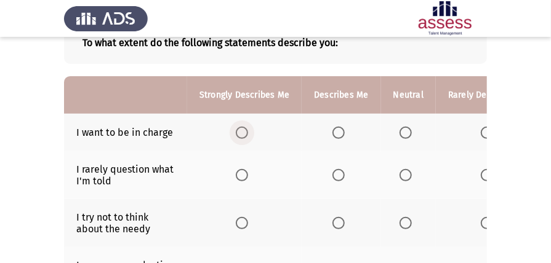
click at [241, 129] on span "Select an option" at bounding box center [242, 133] width 12 height 12
click at [241, 129] on input "Select an option" at bounding box center [242, 133] width 12 height 12
click at [407, 175] on span "Select an option" at bounding box center [405, 175] width 12 height 12
click at [407, 175] on input "Select an option" at bounding box center [405, 175] width 12 height 12
click at [335, 222] on span "Select an option" at bounding box center [338, 223] width 12 height 12
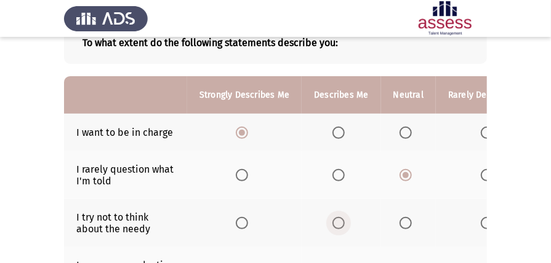
click at [335, 222] on input "Select an option" at bounding box center [338, 223] width 12 height 12
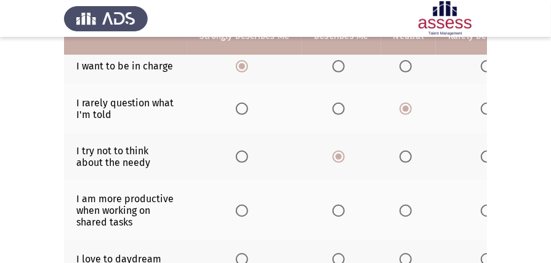
scroll to position [164, 0]
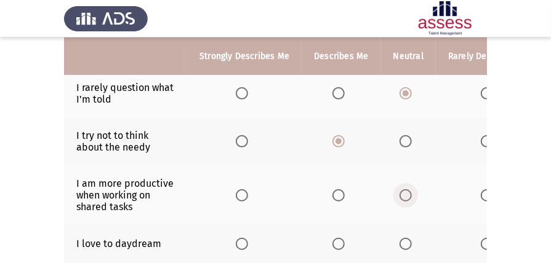
click at [402, 190] on span "Select an option" at bounding box center [405, 196] width 12 height 12
click at [402, 190] on input "Select an option" at bounding box center [405, 196] width 12 height 12
click at [238, 244] on span "Select an option" at bounding box center [242, 244] width 12 height 12
click at [238, 244] on input "Select an option" at bounding box center [242, 244] width 12 height 12
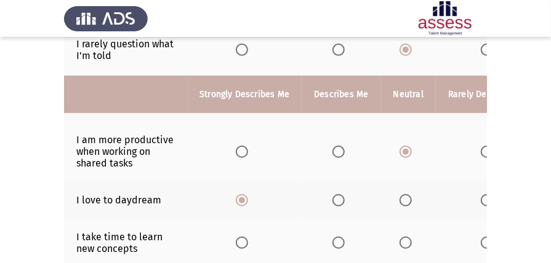
scroll to position [246, 0]
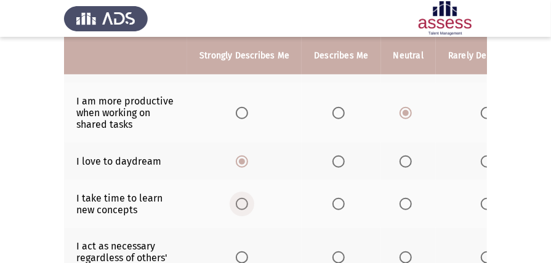
click at [241, 204] on span "Select an option" at bounding box center [242, 204] width 12 height 12
click at [241, 204] on input "Select an option" at bounding box center [242, 204] width 12 height 12
click at [332, 252] on span "Select an option" at bounding box center [338, 258] width 12 height 12
click at [332, 252] on input "Select an option" at bounding box center [338, 258] width 12 height 12
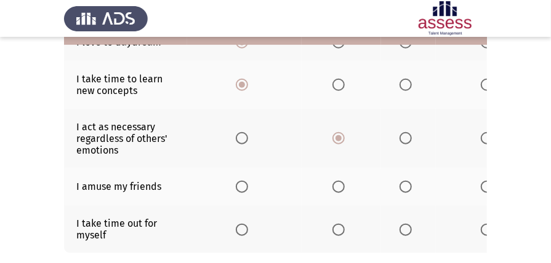
scroll to position [369, 0]
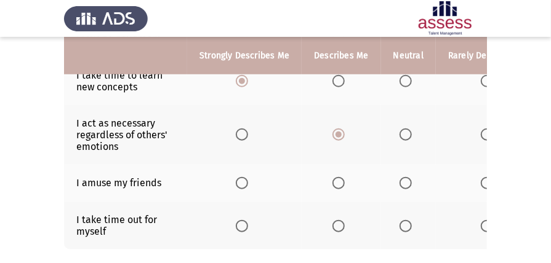
click at [241, 177] on span "Select an option" at bounding box center [242, 183] width 12 height 12
click at [241, 177] on input "Select an option" at bounding box center [242, 183] width 12 height 12
click at [337, 220] on span "Select an option" at bounding box center [338, 226] width 12 height 12
click at [337, 220] on input "Select an option" at bounding box center [338, 226] width 12 height 12
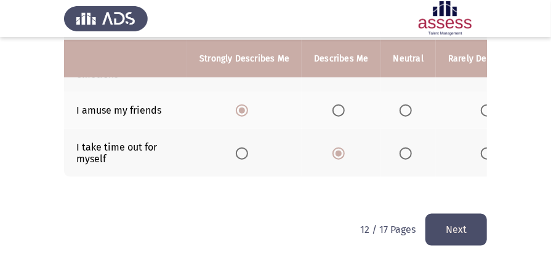
scroll to position [444, 0]
click at [455, 229] on button "Next" at bounding box center [456, 229] width 62 height 31
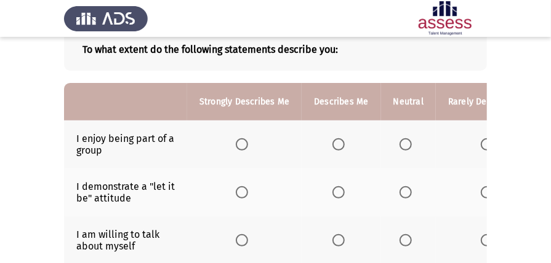
scroll to position [82, 0]
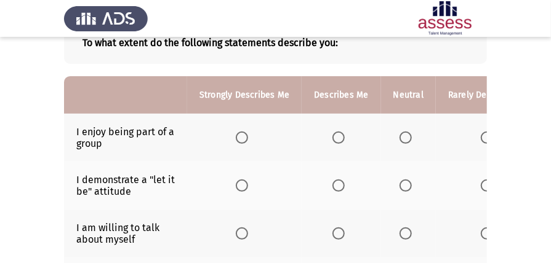
click at [234, 134] on th at bounding box center [244, 138] width 114 height 48
click at [236, 138] on span "Select an option" at bounding box center [242, 138] width 12 height 12
click at [236, 138] on input "Select an option" at bounding box center [242, 138] width 12 height 12
click at [338, 183] on span "Select an option" at bounding box center [338, 186] width 12 height 12
click at [338, 183] on input "Select an option" at bounding box center [338, 186] width 12 height 12
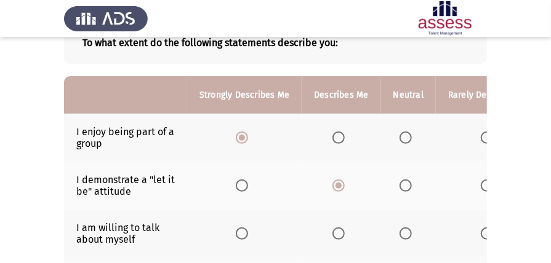
click at [336, 230] on span "Select an option" at bounding box center [338, 234] width 12 height 12
click at [336, 230] on input "Select an option" at bounding box center [338, 234] width 12 height 12
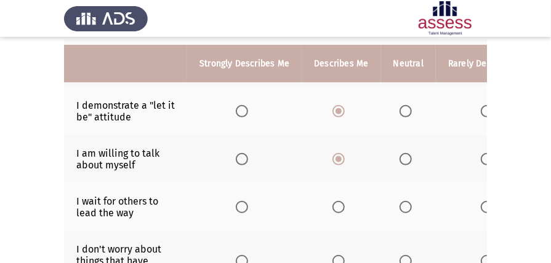
scroll to position [164, 0]
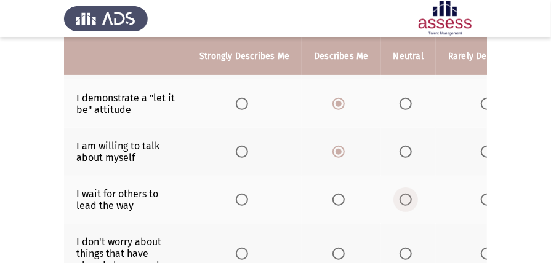
click at [407, 200] on span "Select an option" at bounding box center [405, 200] width 12 height 12
click at [407, 200] on input "Select an option" at bounding box center [405, 200] width 12 height 12
click at [333, 248] on span "Select an option" at bounding box center [338, 254] width 12 height 12
click at [333, 248] on input "Select an option" at bounding box center [338, 254] width 12 height 12
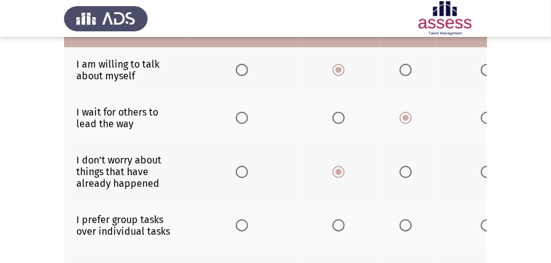
scroll to position [246, 0]
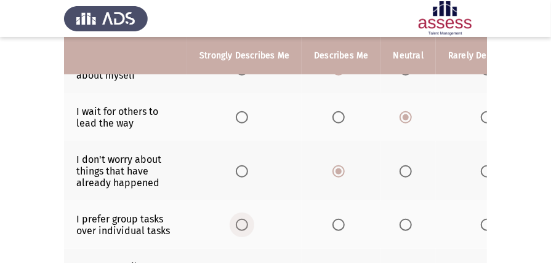
click at [238, 219] on span "Select an option" at bounding box center [242, 225] width 12 height 12
click at [238, 219] on input "Select an option" at bounding box center [242, 225] width 12 height 12
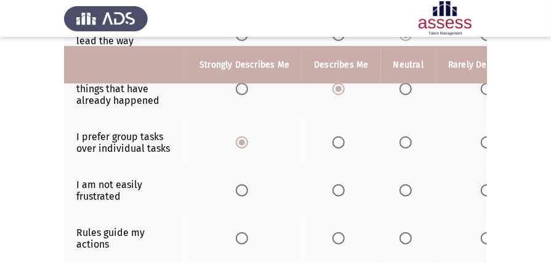
scroll to position [328, 0]
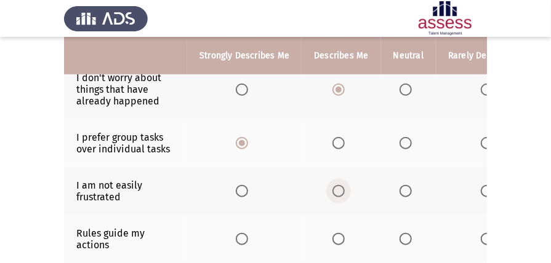
click at [333, 187] on span "Select an option" at bounding box center [338, 191] width 12 height 12
click at [333, 187] on input "Select an option" at bounding box center [338, 191] width 12 height 12
click at [404, 240] on span "Select an option" at bounding box center [405, 239] width 12 height 12
click at [404, 240] on input "Select an option" at bounding box center [405, 239] width 12 height 12
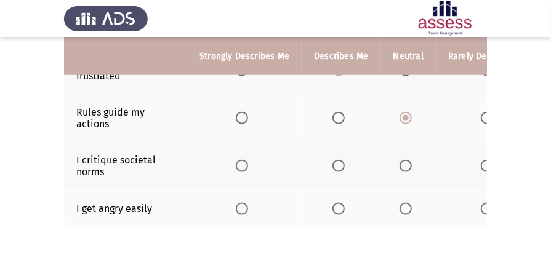
scroll to position [451, 0]
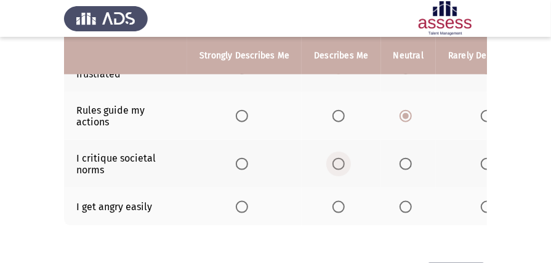
click at [336, 162] on span "Select an option" at bounding box center [338, 164] width 12 height 12
click at [336, 162] on input "Select an option" at bounding box center [338, 164] width 12 height 12
click at [336, 206] on span "Select an option" at bounding box center [338, 207] width 12 height 12
click at [336, 206] on input "Select an option" at bounding box center [338, 207] width 12 height 12
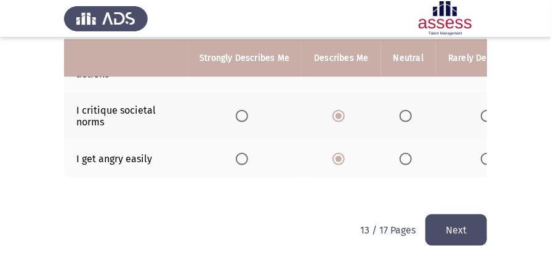
scroll to position [501, 0]
click at [401, 153] on span "Select an option" at bounding box center [405, 159] width 12 height 12
click at [401, 153] on input "Select an option" at bounding box center [405, 159] width 12 height 12
click at [454, 220] on button "Next" at bounding box center [456, 229] width 62 height 31
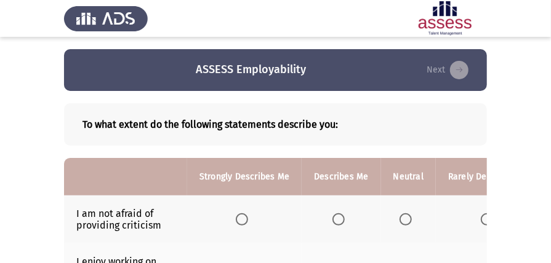
click at [239, 218] on span "Select an option" at bounding box center [242, 220] width 12 height 12
click at [239, 218] on input "Select an option" at bounding box center [242, 220] width 12 height 12
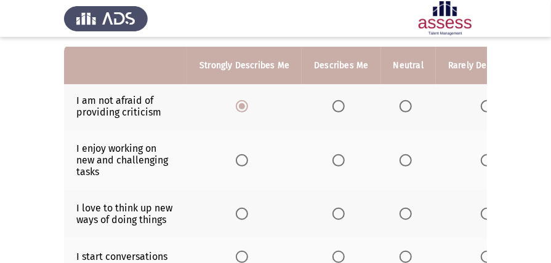
scroll to position [123, 0]
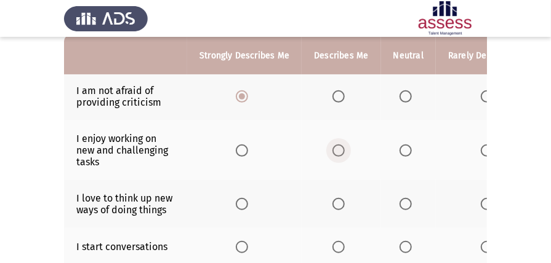
click at [335, 149] on span "Select an option" at bounding box center [338, 151] width 12 height 12
click at [335, 149] on input "Select an option" at bounding box center [338, 151] width 12 height 12
click at [334, 201] on span "Select an option" at bounding box center [338, 204] width 12 height 12
click at [334, 201] on input "Select an option" at bounding box center [338, 204] width 12 height 12
click at [234, 244] on th at bounding box center [244, 247] width 114 height 38
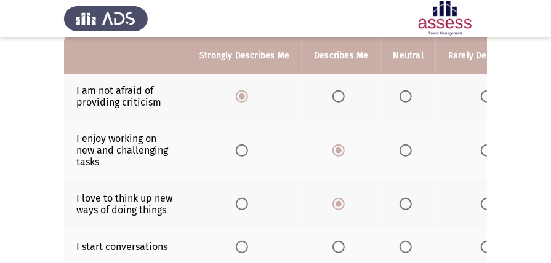
click at [237, 244] on span "Select an option" at bounding box center [242, 247] width 12 height 12
click at [237, 244] on input "Select an option" at bounding box center [242, 247] width 12 height 12
click at [399, 245] on span "Select an option" at bounding box center [405, 247] width 12 height 12
click at [399, 245] on input "Select an option" at bounding box center [405, 247] width 12 height 12
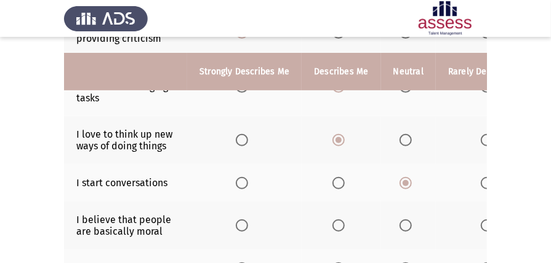
scroll to position [205, 0]
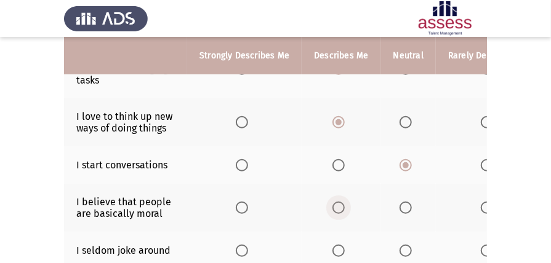
click at [340, 207] on span "Select an option" at bounding box center [338, 208] width 12 height 12
click at [340, 207] on input "Select an option" at bounding box center [338, 208] width 12 height 12
click at [335, 250] on span "Select an option" at bounding box center [338, 251] width 12 height 12
click at [335, 250] on input "Select an option" at bounding box center [338, 251] width 12 height 12
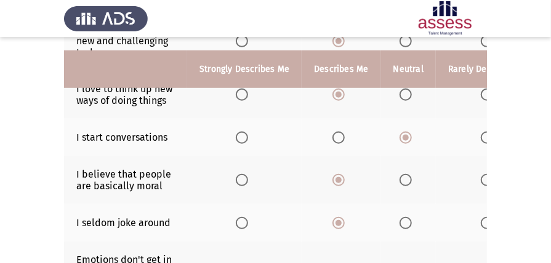
scroll to position [246, 0]
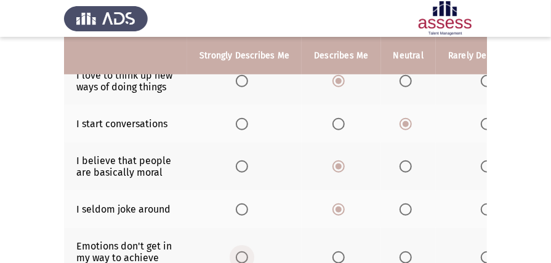
click at [244, 252] on span "Select an option" at bounding box center [242, 258] width 12 height 12
click at [244, 252] on input "Select an option" at bounding box center [242, 258] width 12 height 12
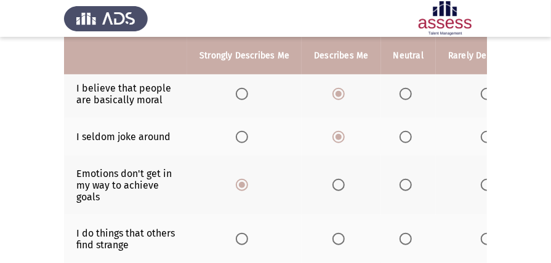
scroll to position [328, 0]
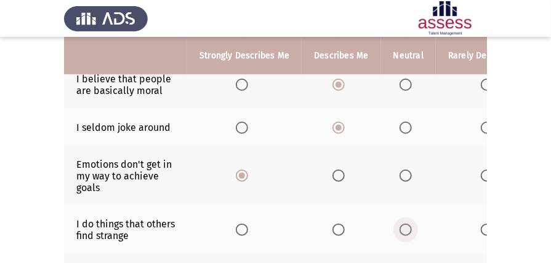
click at [406, 224] on span "Select an option" at bounding box center [405, 230] width 12 height 12
click at [406, 224] on input "Select an option" at bounding box center [405, 230] width 12 height 12
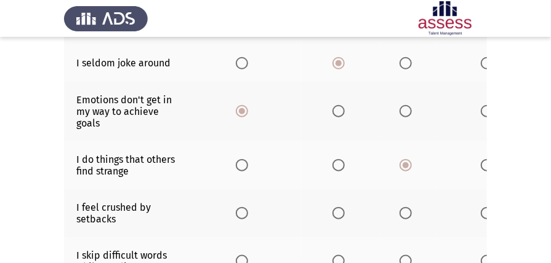
scroll to position [410, 0]
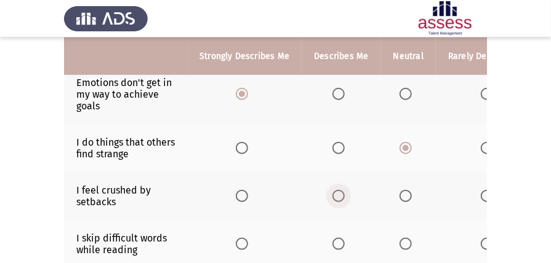
click at [337, 193] on span "Select an option" at bounding box center [338, 196] width 12 height 12
click at [337, 193] on input "Select an option" at bounding box center [338, 196] width 12 height 12
click at [241, 240] on span "Select an option" at bounding box center [242, 244] width 12 height 12
click at [241, 240] on input "Select an option" at bounding box center [242, 244] width 12 height 12
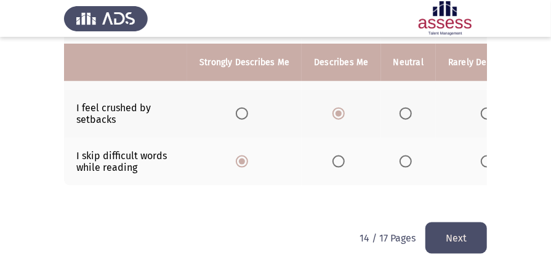
scroll to position [502, 0]
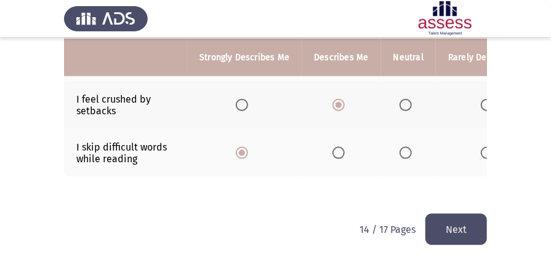
click at [468, 228] on button "Next" at bounding box center [456, 229] width 62 height 31
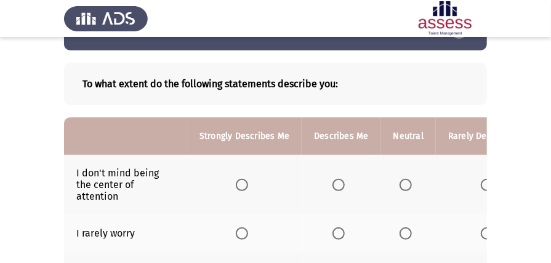
scroll to position [82, 0]
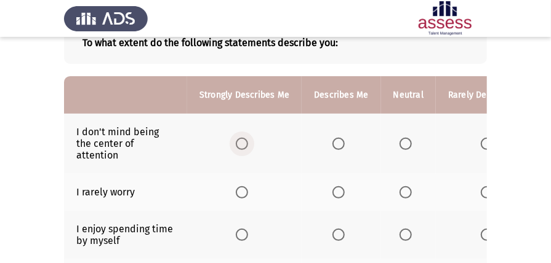
click at [240, 139] on span "Select an option" at bounding box center [242, 144] width 12 height 12
click at [240, 139] on input "Select an option" at bounding box center [242, 144] width 12 height 12
click at [399, 193] on span "Select an option" at bounding box center [405, 192] width 12 height 12
click at [399, 193] on input "Select an option" at bounding box center [405, 192] width 12 height 12
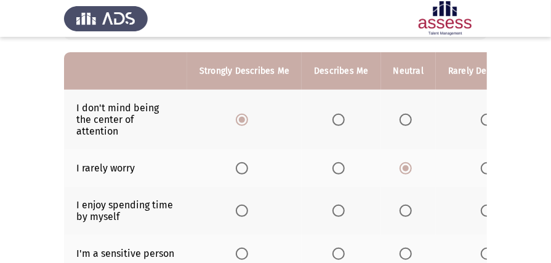
scroll to position [123, 0]
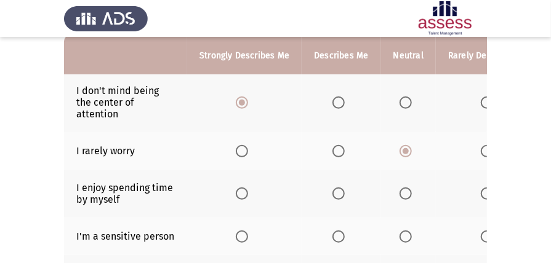
click at [240, 191] on span "Select an option" at bounding box center [242, 194] width 12 height 12
click at [240, 191] on input "Select an option" at bounding box center [242, 194] width 12 height 12
click at [239, 231] on span "Select an option" at bounding box center [242, 237] width 12 height 12
click at [239, 231] on input "Select an option" at bounding box center [242, 237] width 12 height 12
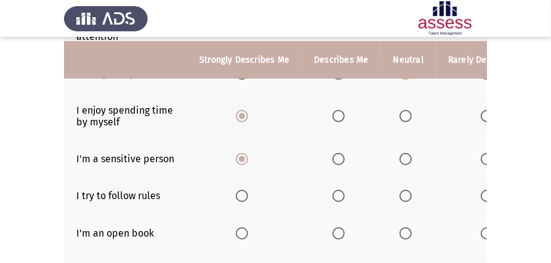
scroll to position [205, 0]
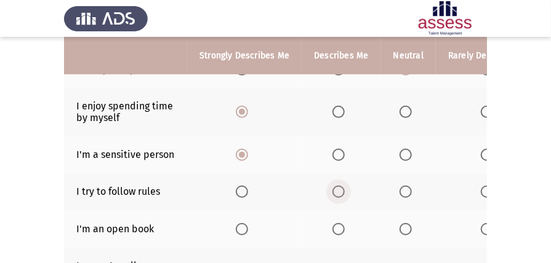
click at [333, 187] on span "Select an option" at bounding box center [338, 192] width 12 height 12
click at [333, 187] on input "Select an option" at bounding box center [338, 192] width 12 height 12
click at [238, 227] on span "Select an option" at bounding box center [242, 229] width 12 height 12
click at [238, 227] on input "Select an option" at bounding box center [242, 229] width 12 height 12
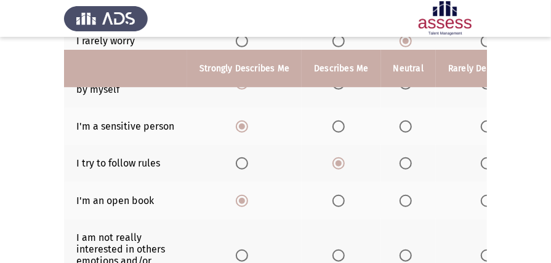
scroll to position [246, 0]
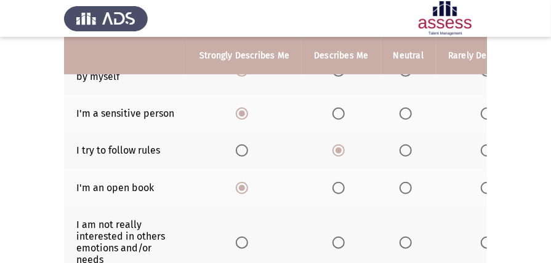
click at [242, 237] on span "Select an option" at bounding box center [242, 243] width 12 height 12
click at [242, 237] on input "Select an option" at bounding box center [242, 243] width 12 height 12
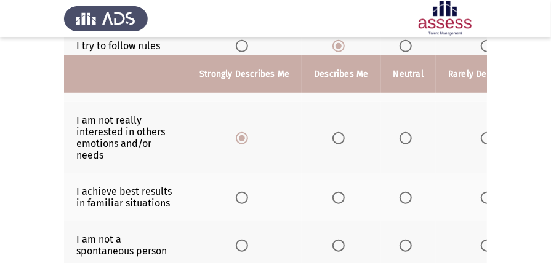
scroll to position [369, 0]
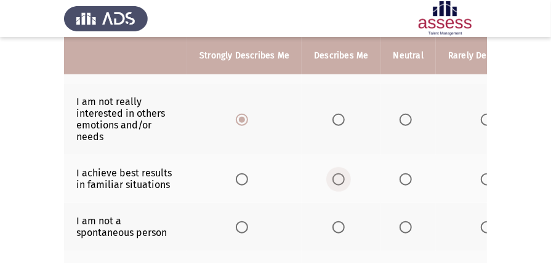
click at [335, 175] on span "Select an option" at bounding box center [338, 180] width 12 height 12
click at [335, 175] on input "Select an option" at bounding box center [338, 180] width 12 height 12
click at [332, 223] on span "Select an option" at bounding box center [338, 228] width 12 height 12
click at [332, 223] on input "Select an option" at bounding box center [338, 228] width 12 height 12
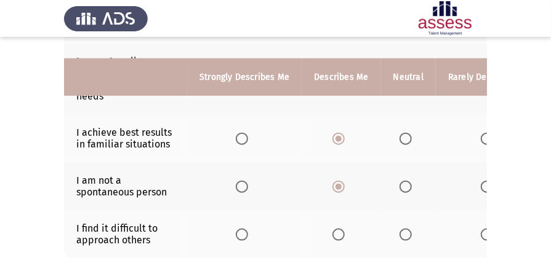
scroll to position [451, 0]
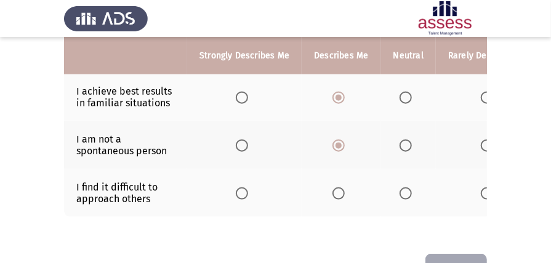
click at [335, 188] on span "Select an option" at bounding box center [338, 194] width 12 height 12
click at [335, 188] on input "Select an option" at bounding box center [338, 194] width 12 height 12
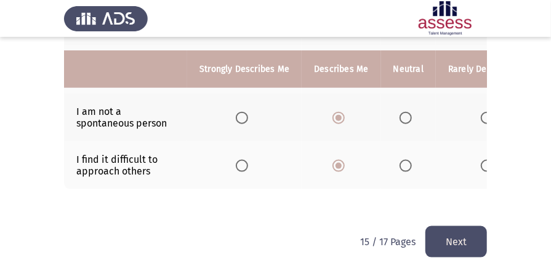
scroll to position [492, 0]
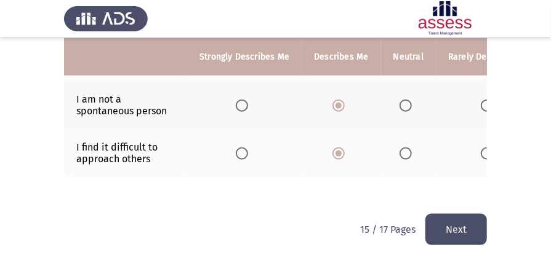
click at [439, 235] on button "Next" at bounding box center [456, 229] width 62 height 31
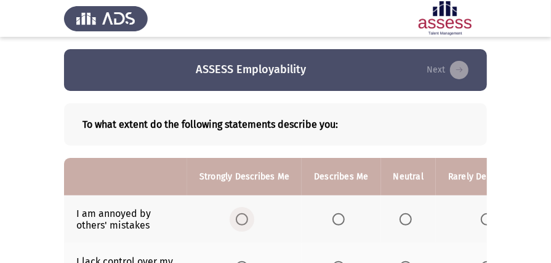
click at [240, 220] on span "Select an option" at bounding box center [242, 220] width 12 height 12
click at [240, 220] on input "Select an option" at bounding box center [242, 220] width 12 height 12
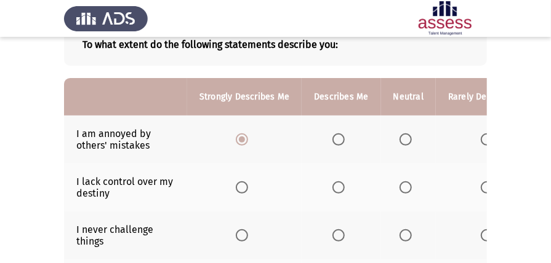
scroll to position [82, 0]
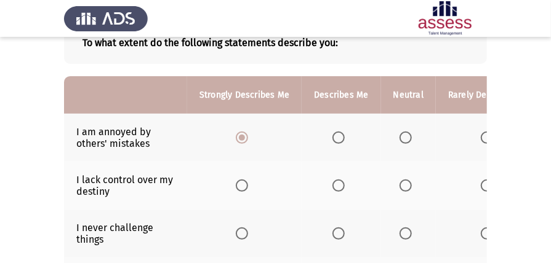
click at [337, 184] on span "Select an option" at bounding box center [338, 186] width 12 height 12
click at [337, 184] on input "Select an option" at bounding box center [338, 186] width 12 height 12
click at [336, 231] on span "Select an option" at bounding box center [338, 234] width 12 height 12
click at [336, 231] on input "Select an option" at bounding box center [338, 234] width 12 height 12
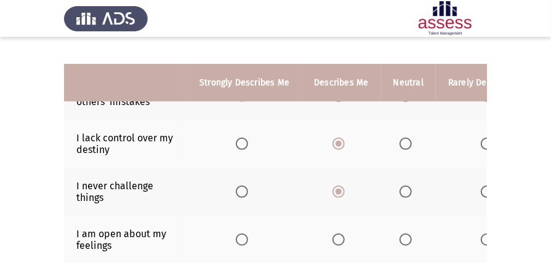
scroll to position [164, 0]
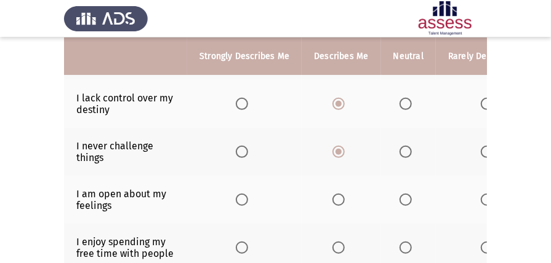
click at [400, 194] on span "Select an option" at bounding box center [405, 200] width 12 height 12
click at [400, 194] on input "Select an option" at bounding box center [405, 200] width 12 height 12
click at [238, 249] on span "Select an option" at bounding box center [242, 248] width 12 height 12
click at [238, 249] on input "Select an option" at bounding box center [242, 248] width 12 height 12
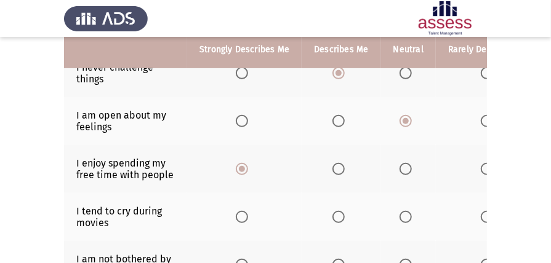
scroll to position [246, 0]
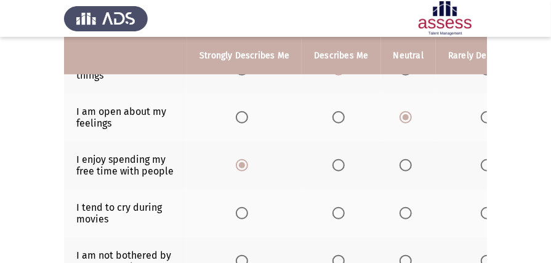
click at [405, 210] on span "Select an option" at bounding box center [405, 213] width 12 height 12
click at [405, 210] on input "Select an option" at bounding box center [405, 213] width 12 height 12
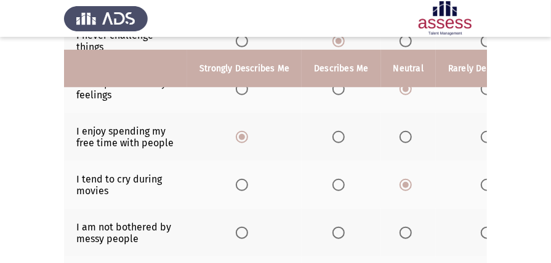
scroll to position [287, 0]
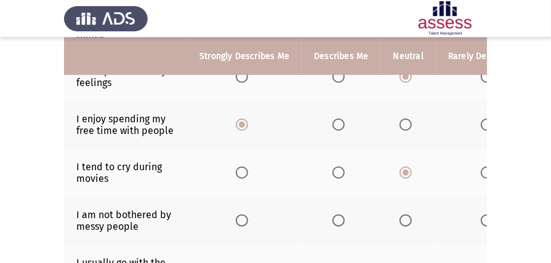
click at [244, 218] on span "Select an option" at bounding box center [242, 221] width 12 height 12
click at [244, 218] on input "Select an option" at bounding box center [242, 221] width 12 height 12
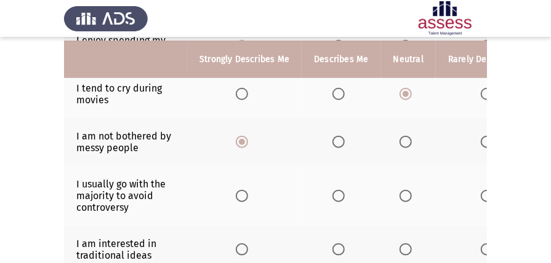
scroll to position [369, 0]
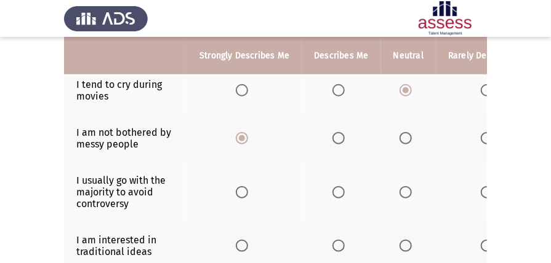
click at [338, 191] on span "Select an option" at bounding box center [338, 192] width 12 height 12
click at [338, 191] on input "Select an option" at bounding box center [338, 192] width 12 height 12
click at [402, 244] on span "Select an option" at bounding box center [405, 246] width 12 height 12
click at [402, 244] on input "Select an option" at bounding box center [405, 246] width 12 height 12
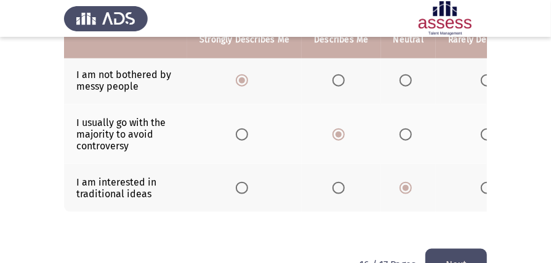
scroll to position [451, 0]
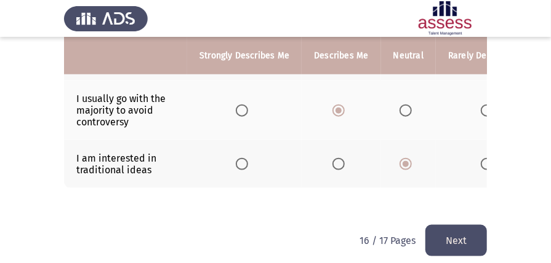
click at [459, 236] on button "Next" at bounding box center [456, 240] width 62 height 31
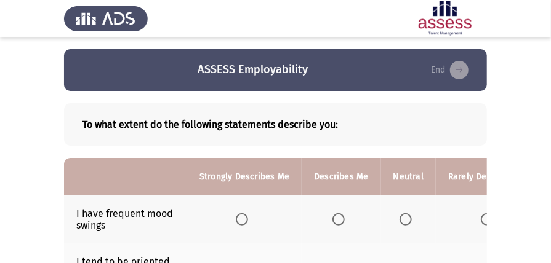
click at [242, 217] on span "Select an option" at bounding box center [242, 220] width 12 height 12
click at [242, 217] on input "Select an option" at bounding box center [242, 220] width 12 height 12
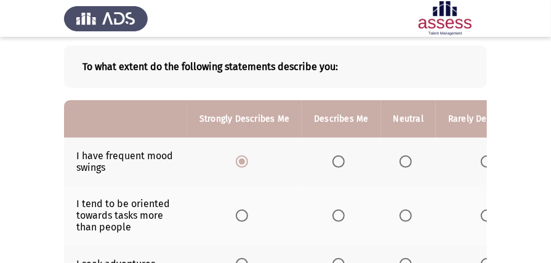
scroll to position [82, 0]
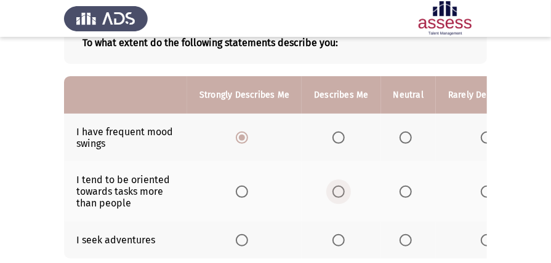
click at [332, 190] on span "Select an option" at bounding box center [338, 192] width 12 height 12
click at [332, 190] on input "Select an option" at bounding box center [338, 192] width 12 height 12
click at [399, 236] on span "Select an option" at bounding box center [405, 240] width 12 height 12
click at [399, 236] on input "Select an option" at bounding box center [405, 240] width 12 height 12
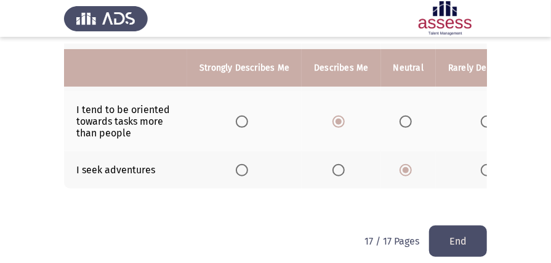
scroll to position [164, 0]
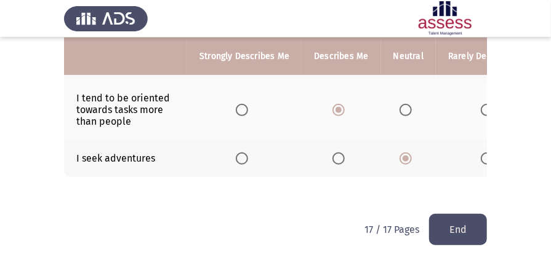
click at [466, 231] on button "End" at bounding box center [458, 229] width 58 height 31
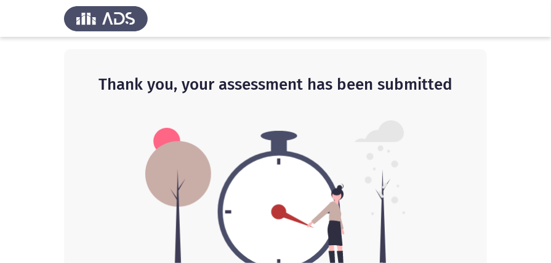
scroll to position [39, 0]
